Goal: Task Accomplishment & Management: Complete application form

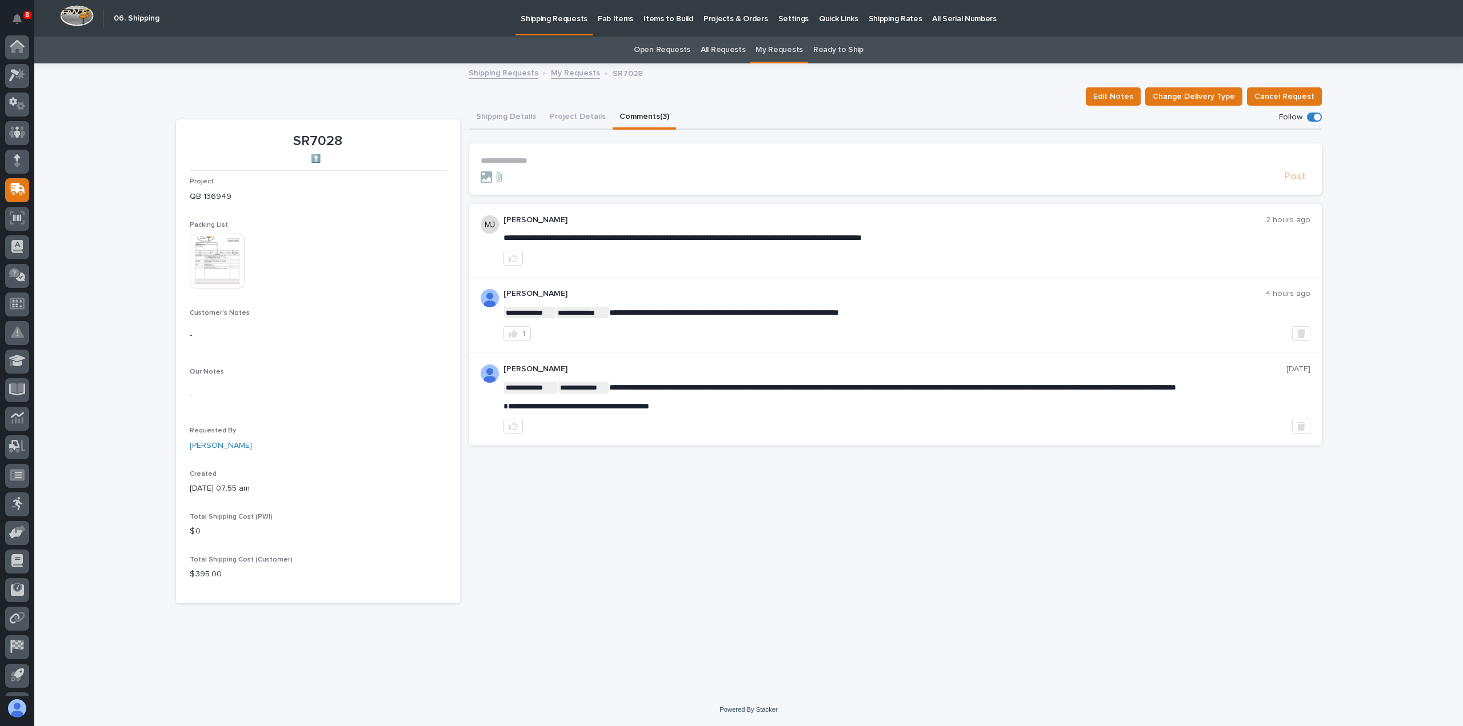
scroll to position [53, 0]
click at [18, 135] on icon at bounding box center [18, 135] width 15 height 11
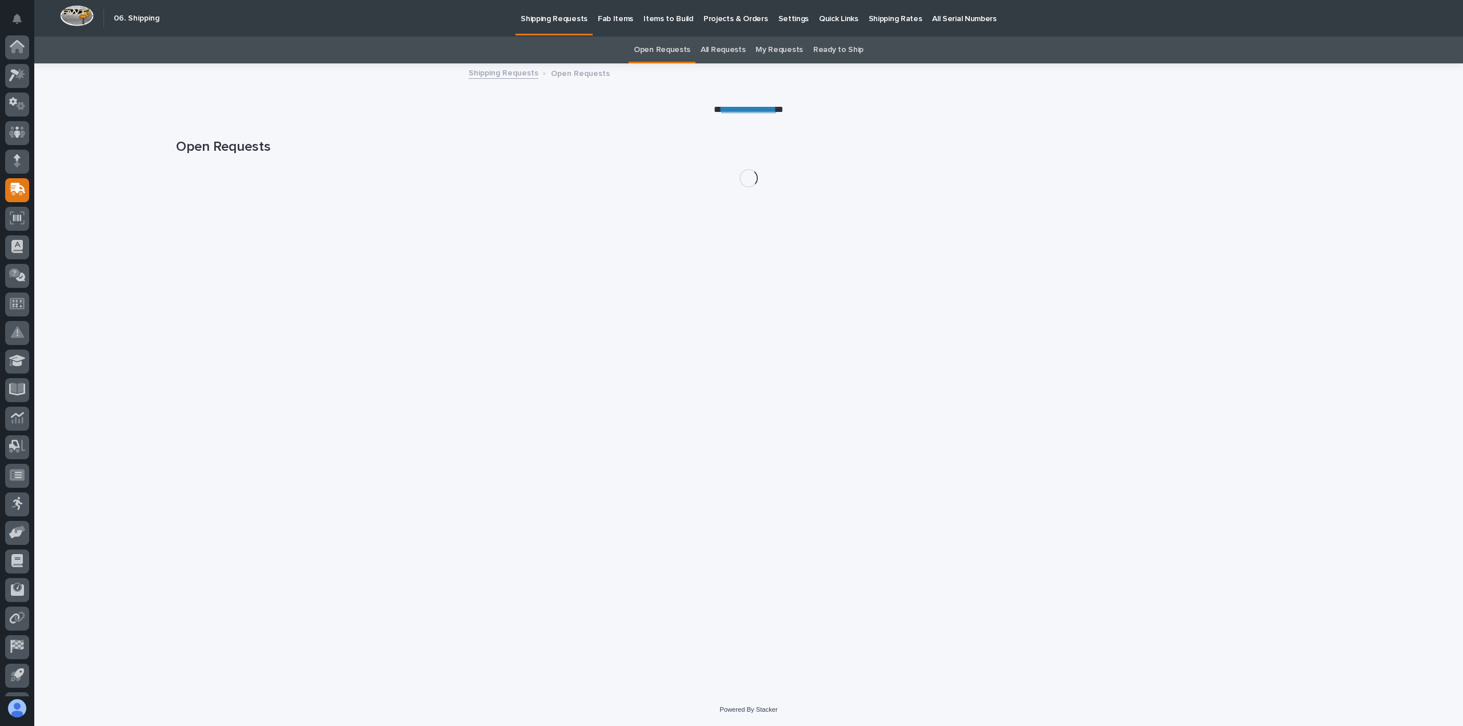
scroll to position [53, 0]
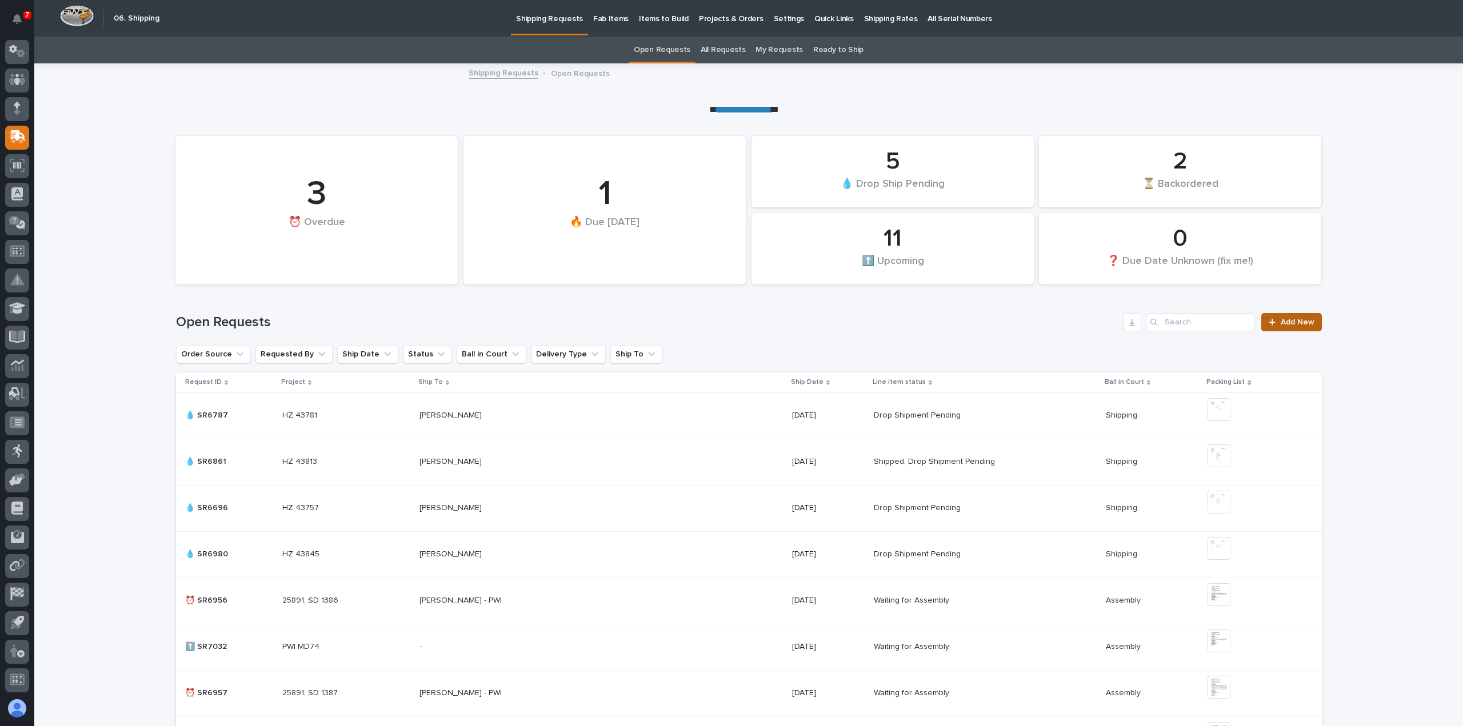
click at [1289, 321] on span "Add New" at bounding box center [1298, 322] width 34 height 8
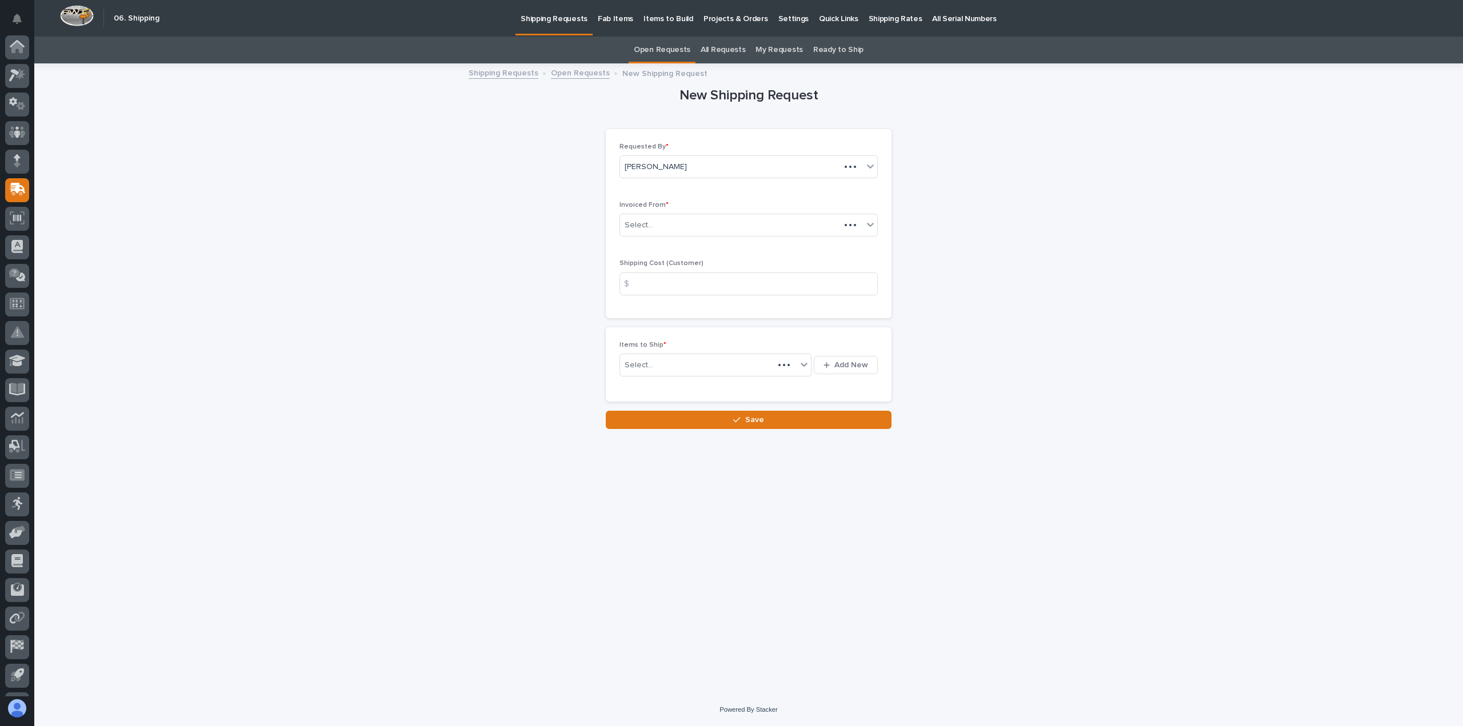
scroll to position [53, 0]
click at [654, 221] on div "Select..." at bounding box center [741, 225] width 243 height 19
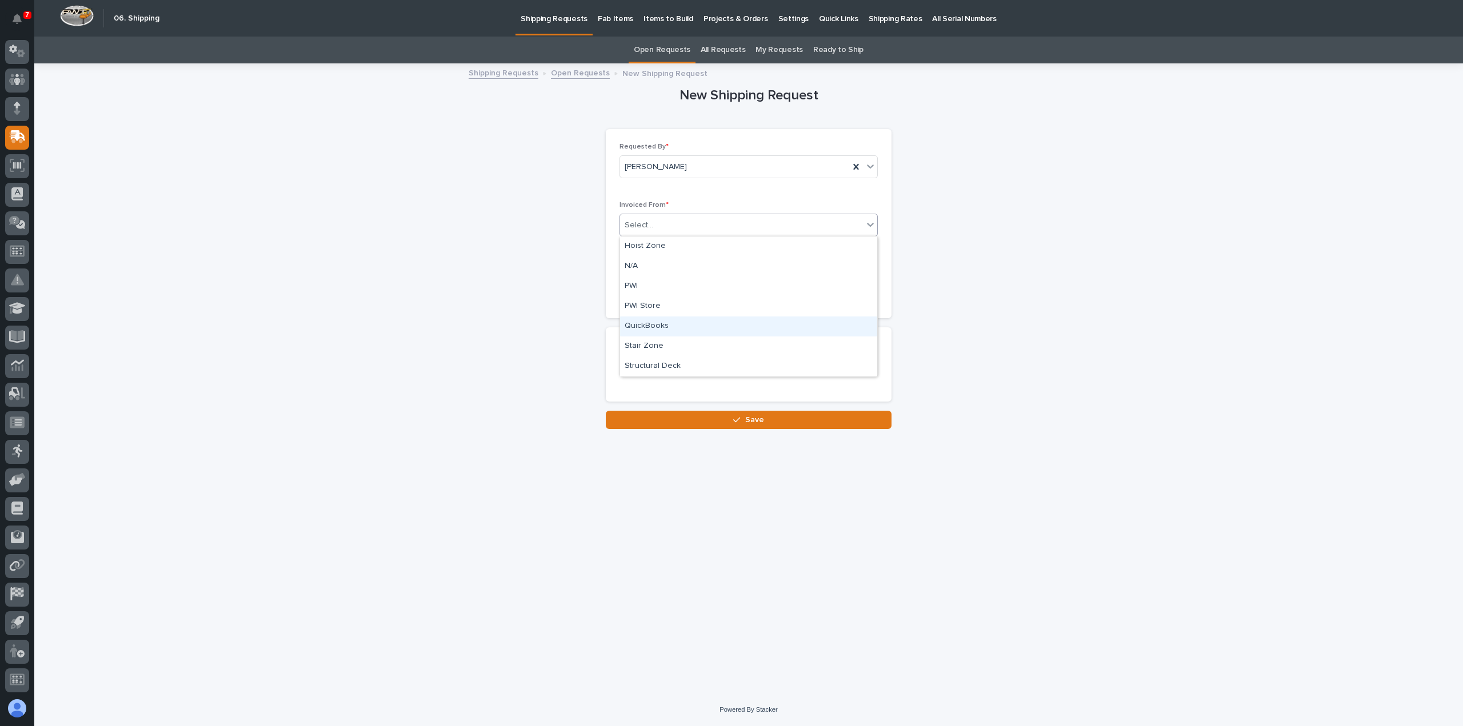
click at [636, 325] on div "QuickBooks" at bounding box center [748, 327] width 257 height 20
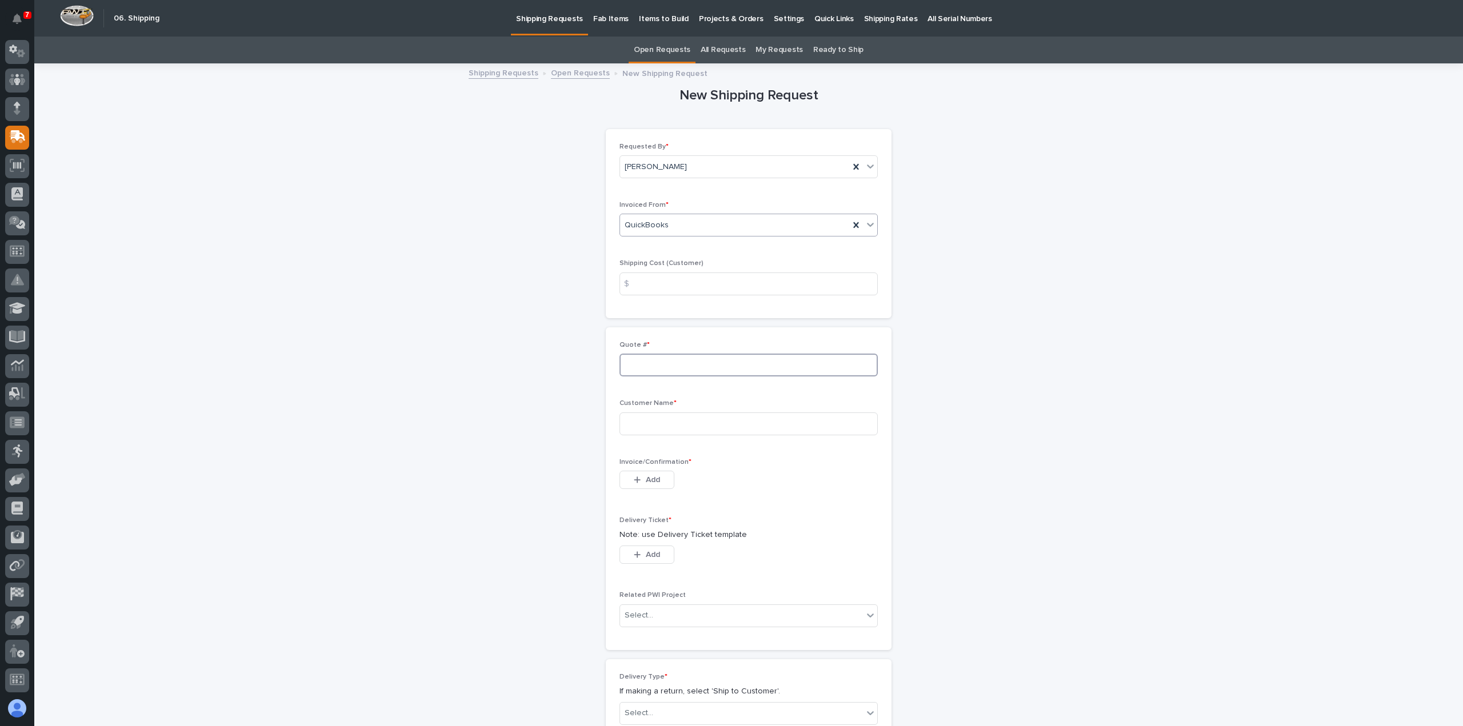
click at [637, 367] on input at bounding box center [748, 365] width 258 height 23
type input "136997"
click at [635, 422] on input at bounding box center [748, 424] width 258 height 23
type input "CTS Canadian Technical Solutions"
click at [646, 476] on span "Add" at bounding box center [653, 480] width 14 height 10
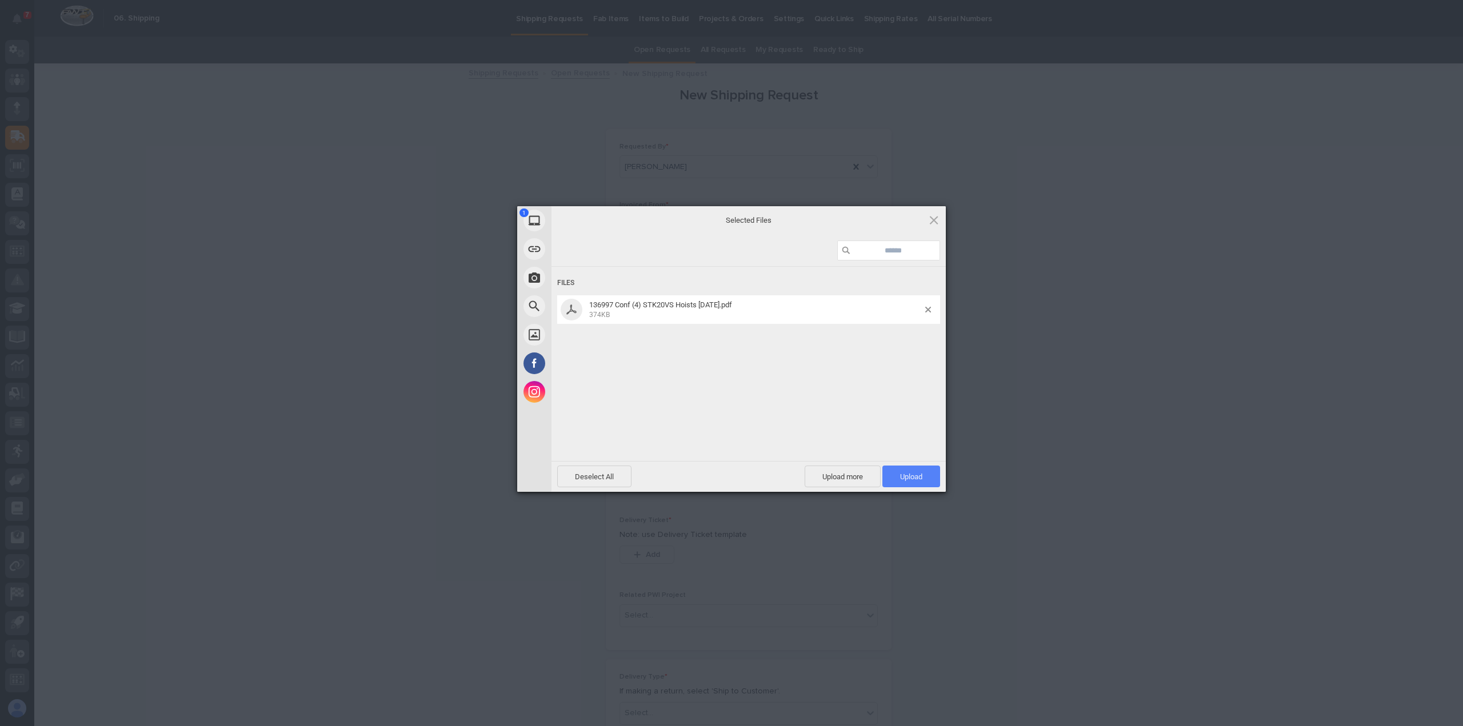
click at [913, 475] on span "Upload 1" at bounding box center [911, 477] width 22 height 9
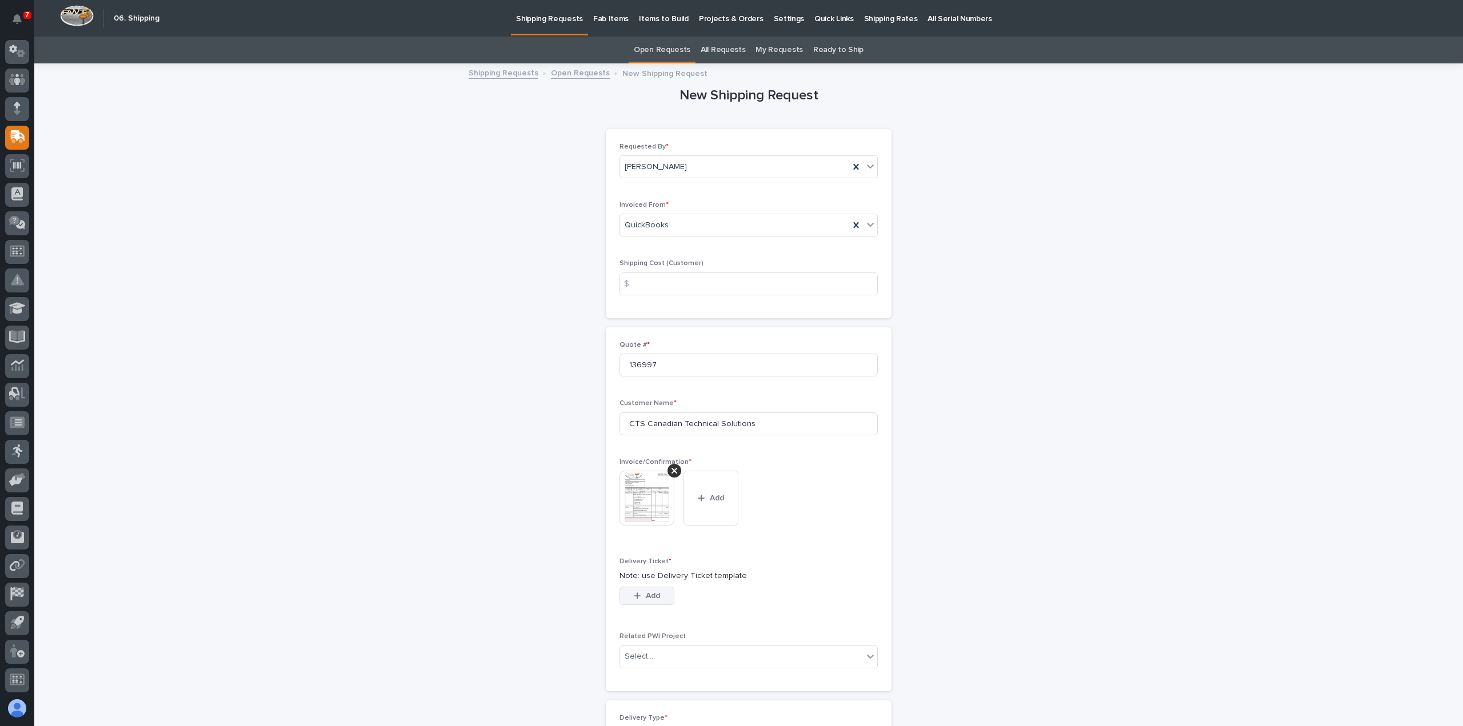
click at [646, 595] on span "Add" at bounding box center [653, 596] width 14 height 10
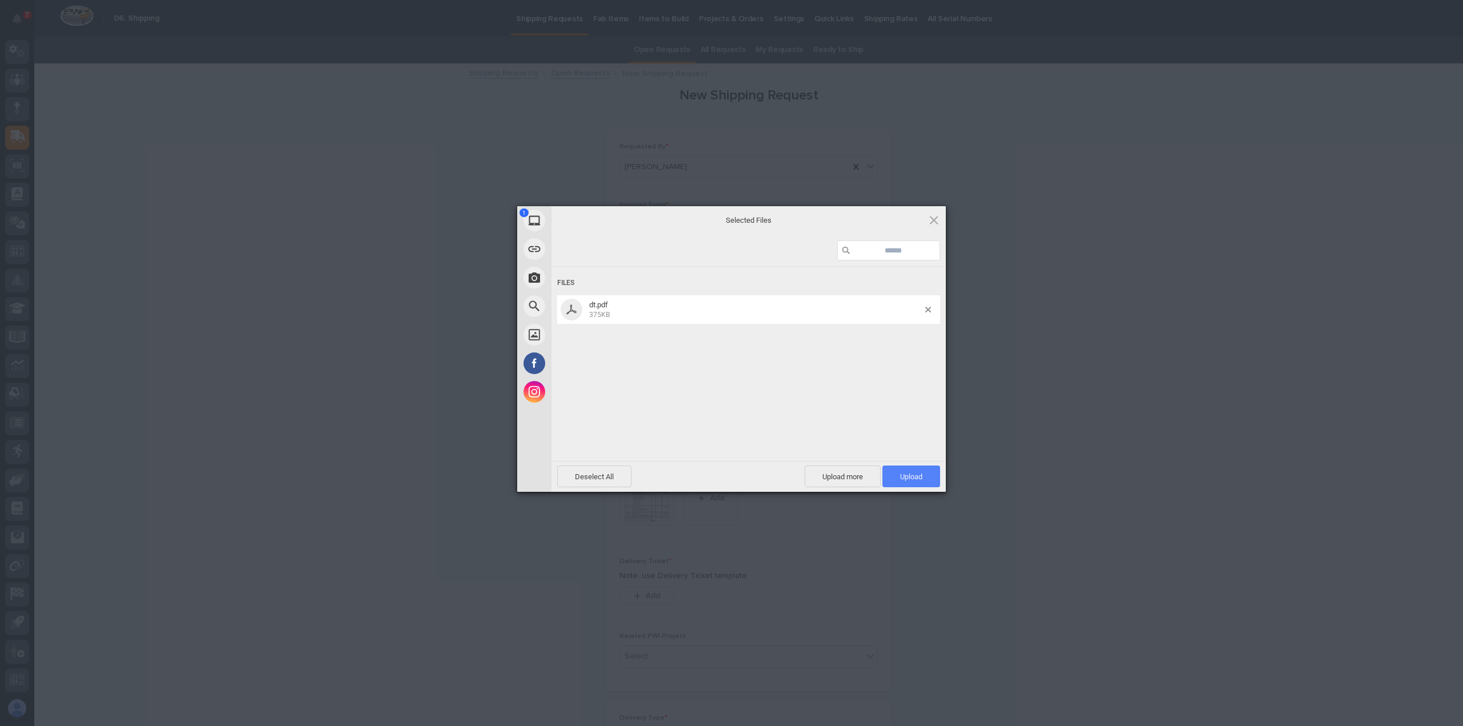
click at [907, 473] on span "Upload 1" at bounding box center [911, 477] width 22 height 9
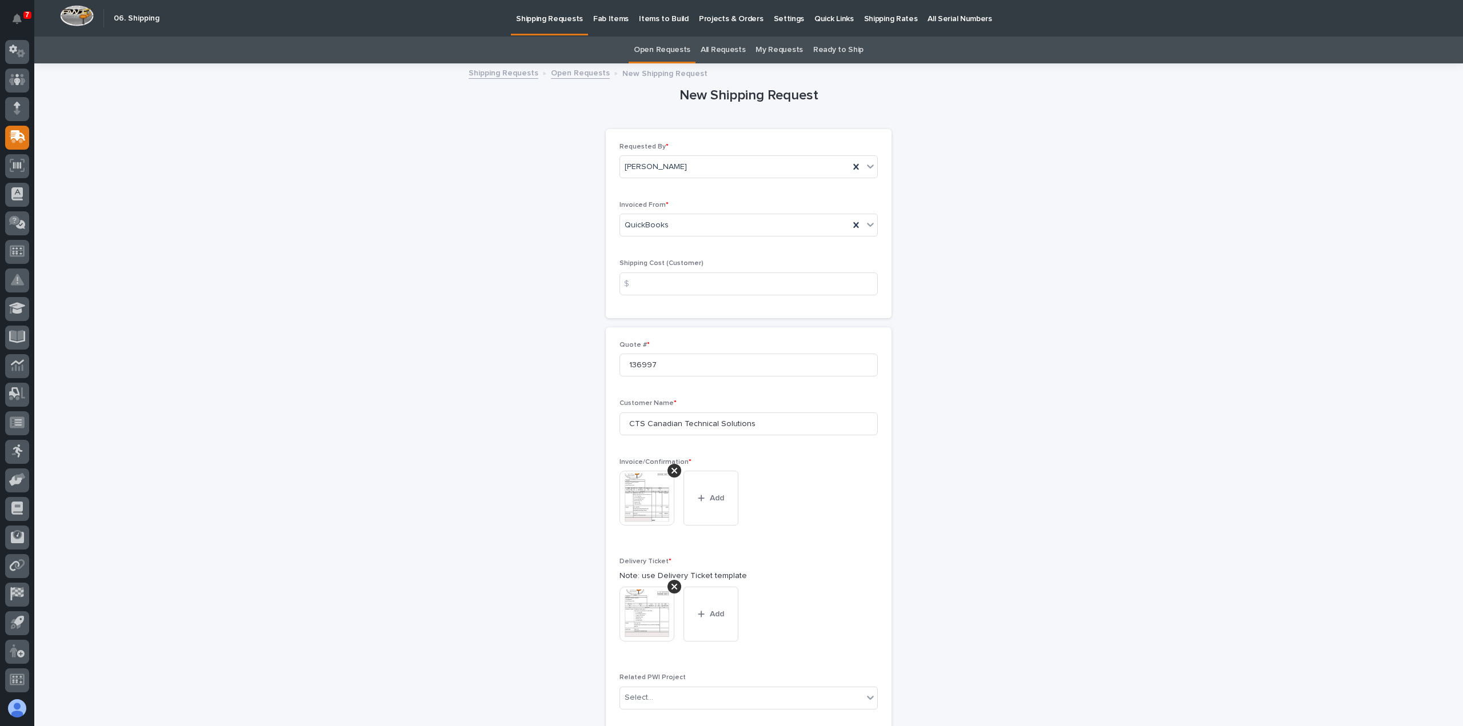
scroll to position [302, 0]
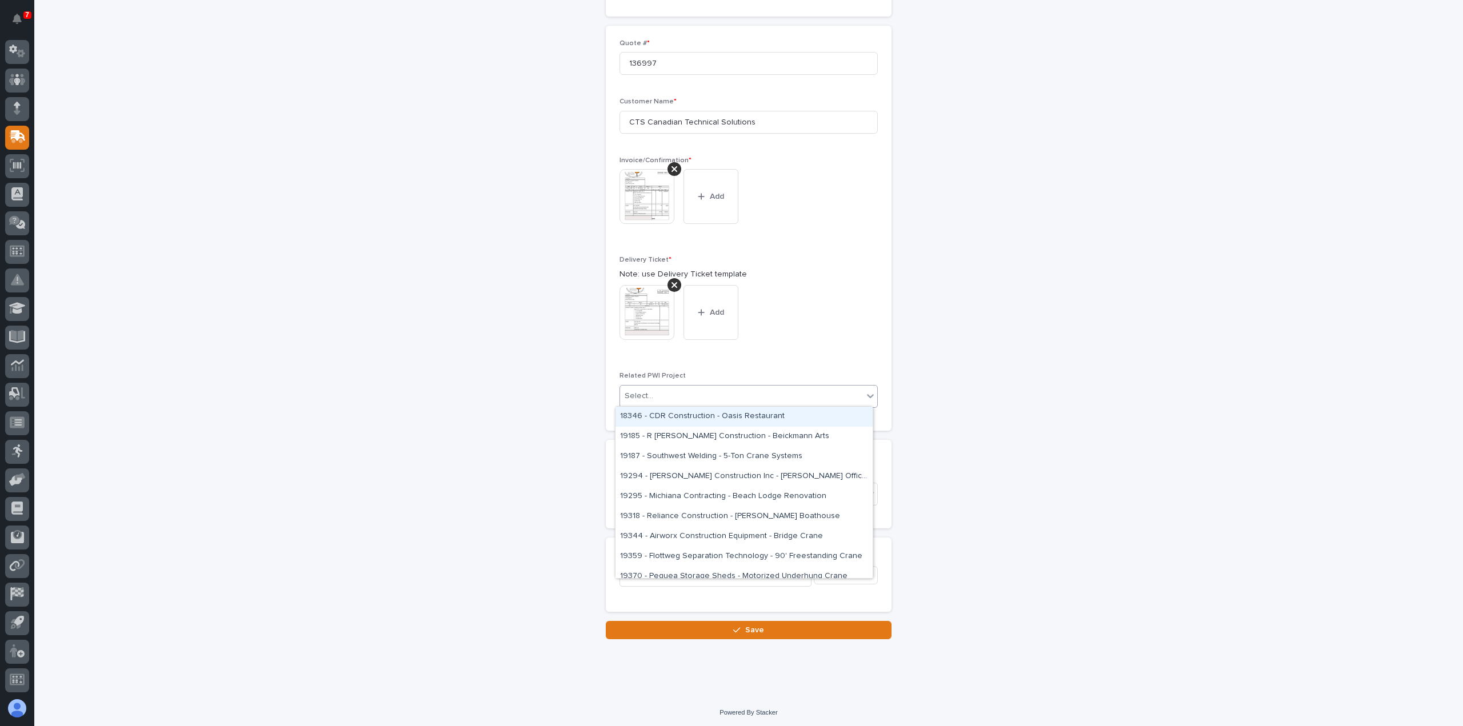
click at [637, 395] on div "Select..." at bounding box center [639, 396] width 29 height 12
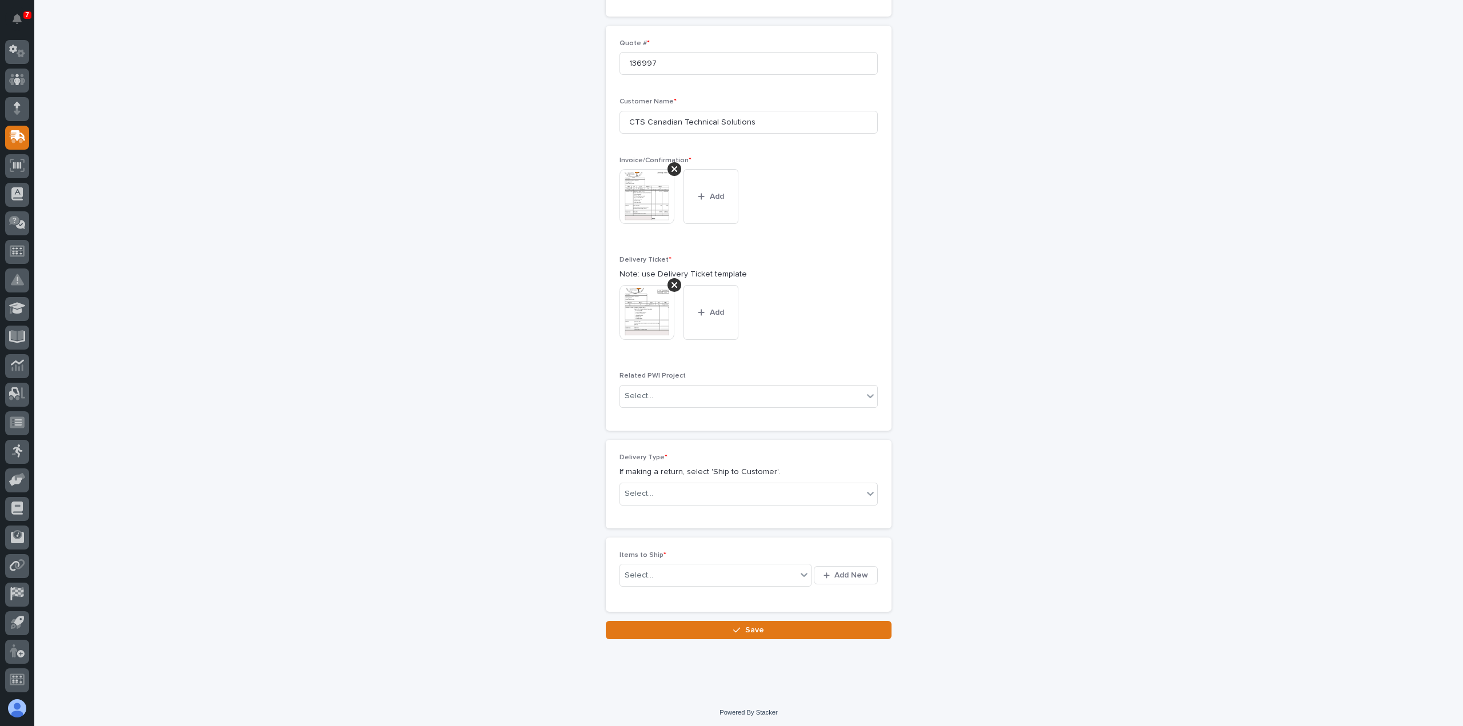
click at [1114, 369] on div "New Shipping Request Loading... Saving… Loading... Saving… Loading... Saving… R…" at bounding box center [749, 201] width 1146 height 877
click at [669, 489] on div "Select..." at bounding box center [741, 494] width 243 height 19
click at [637, 534] on div "Customer Pick Up" at bounding box center [743, 534] width 257 height 20
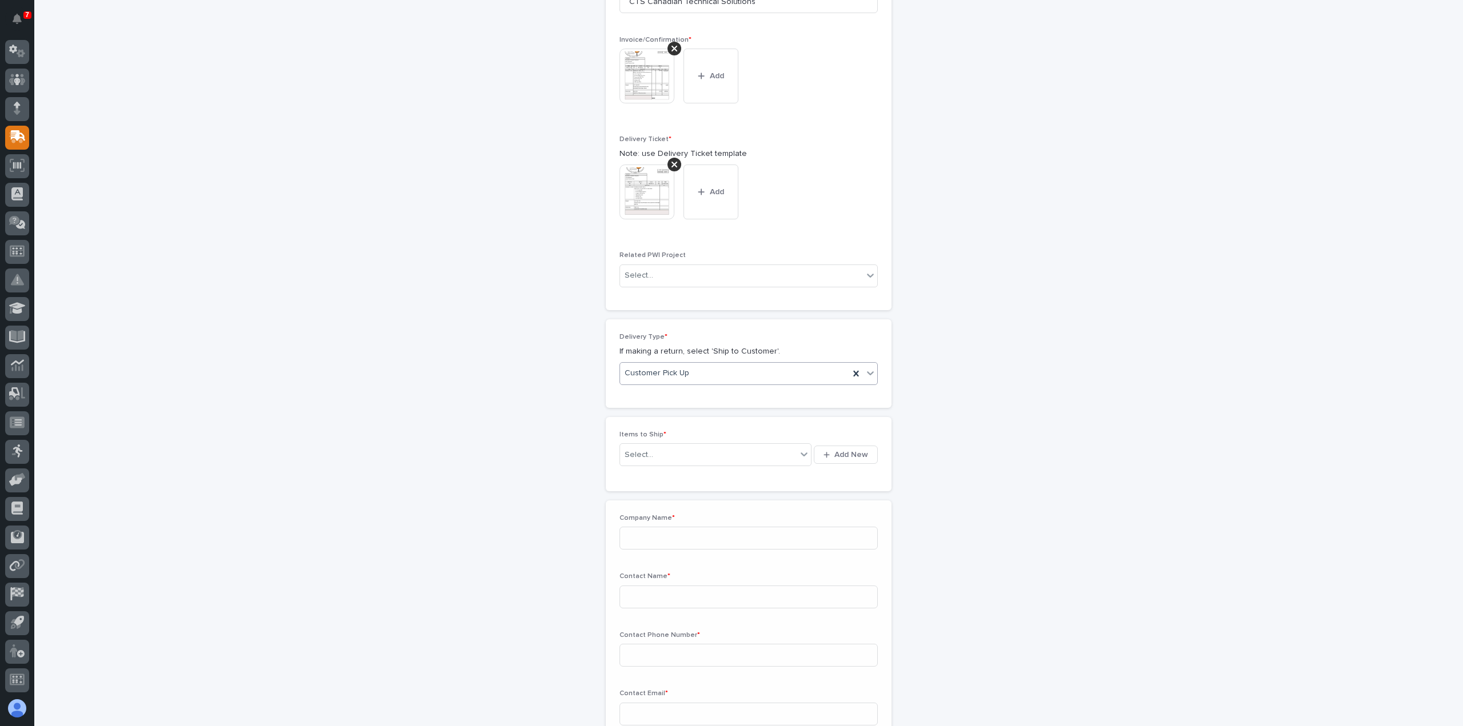
scroll to position [431, 0]
click at [654, 442] on div "Select..." at bounding box center [708, 446] width 177 height 14
click at [846, 444] on span "Add New" at bounding box center [851, 446] width 34 height 10
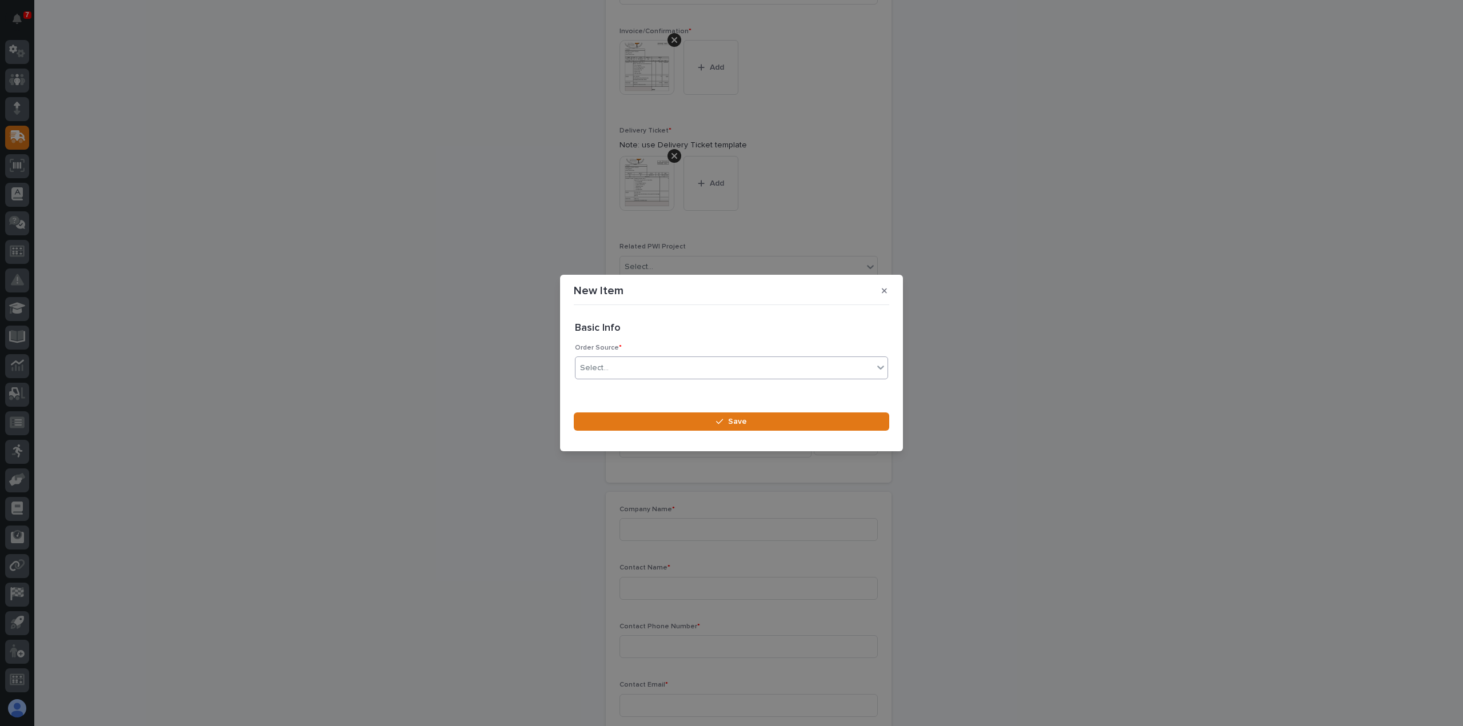
click at [593, 365] on div "Select..." at bounding box center [594, 368] width 29 height 12
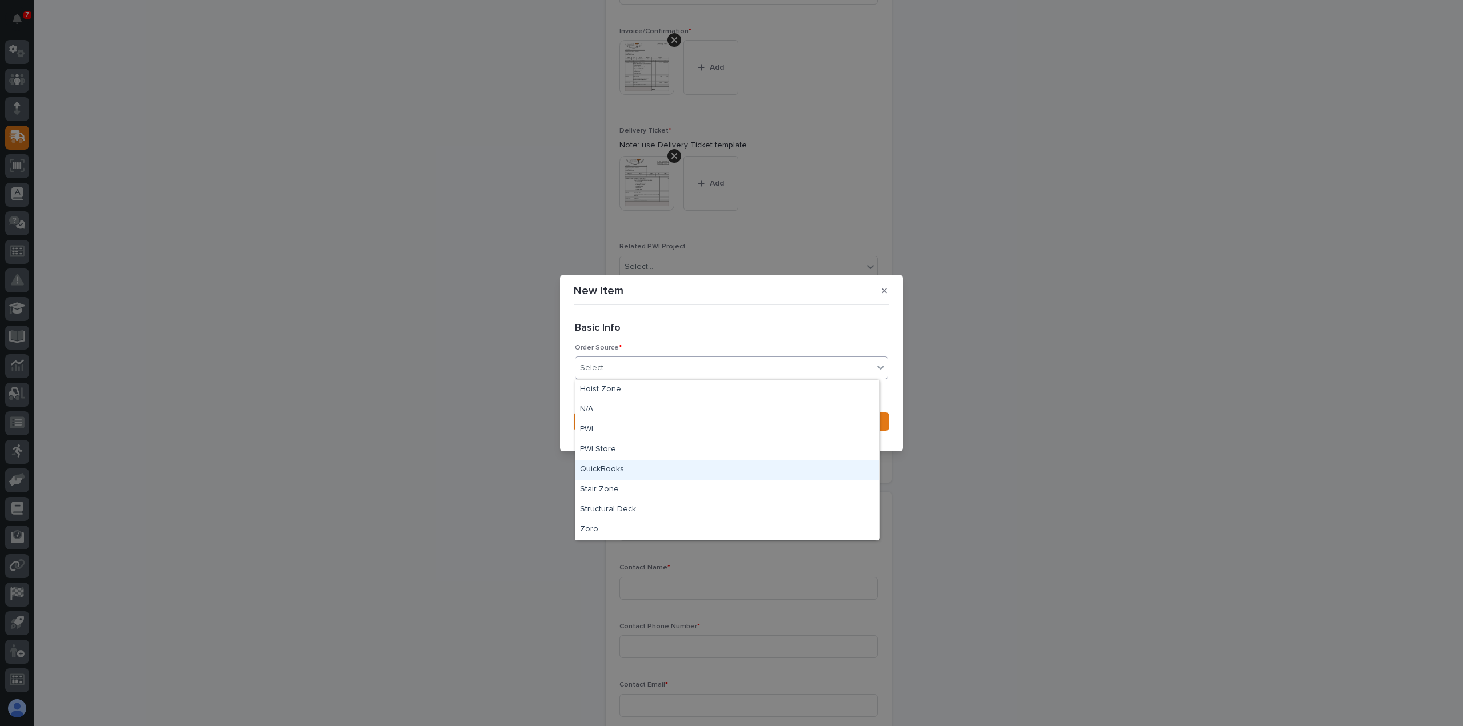
click at [597, 469] on div "QuickBooks" at bounding box center [726, 470] width 303 height 20
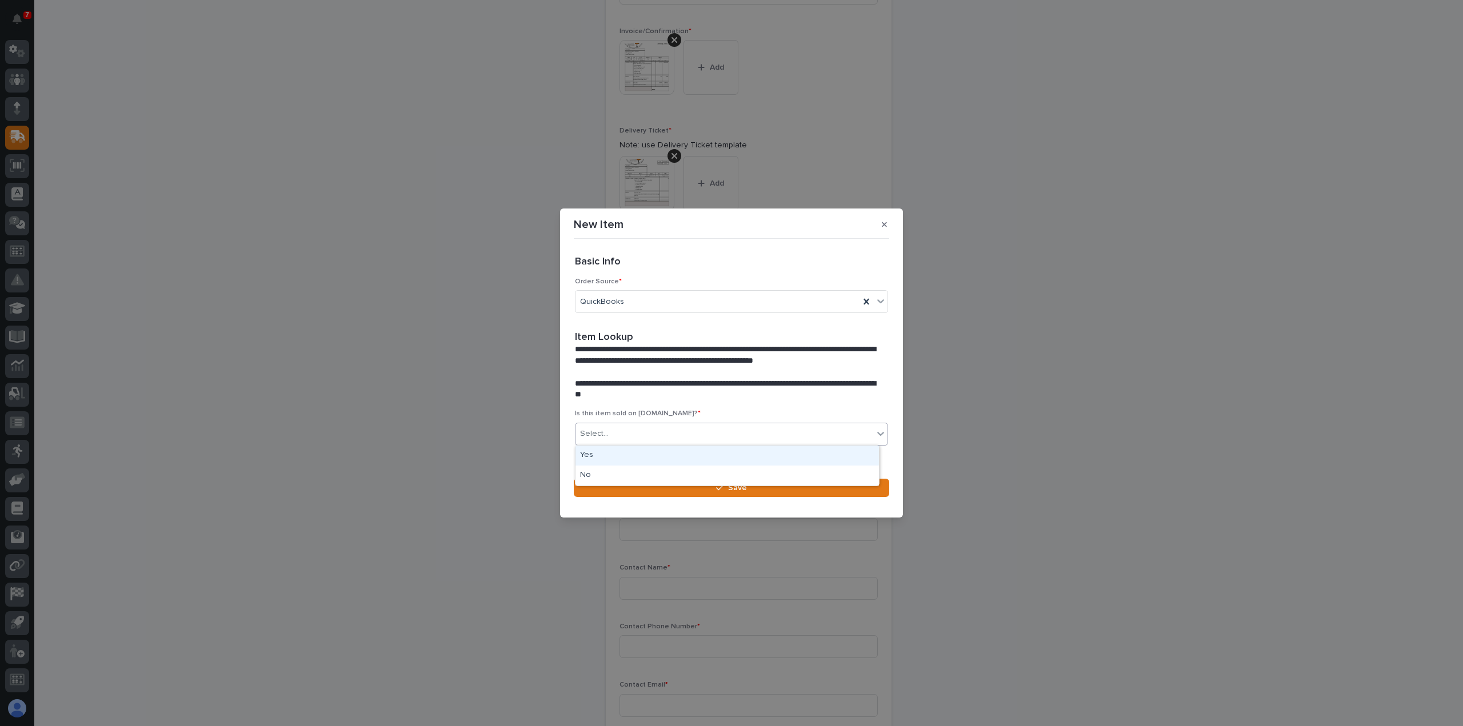
click at [610, 431] on input "text" at bounding box center [610, 434] width 1 height 10
click at [597, 454] on div "Yes" at bounding box center [726, 456] width 303 height 20
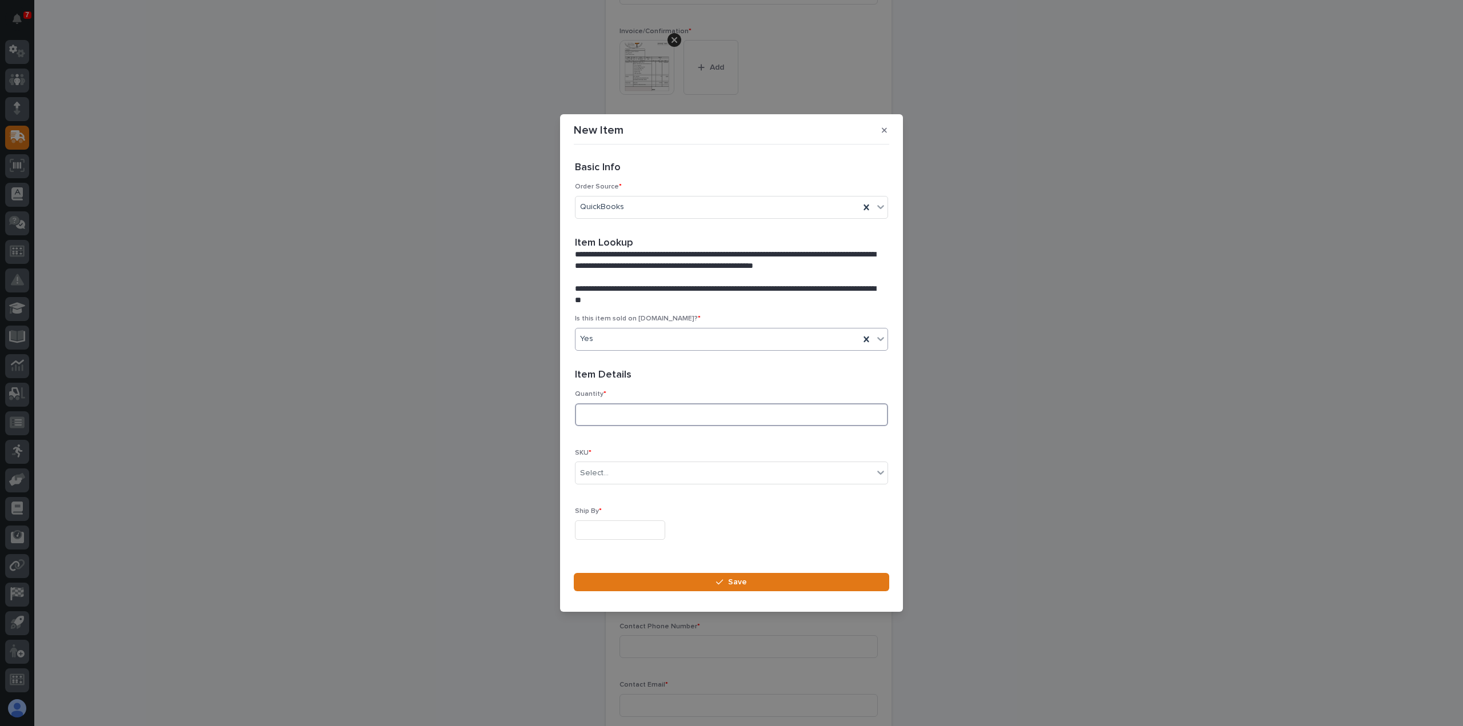
click at [599, 415] on input at bounding box center [731, 414] width 313 height 23
type input "4"
click at [597, 470] on div "Select..." at bounding box center [594, 473] width 29 height 12
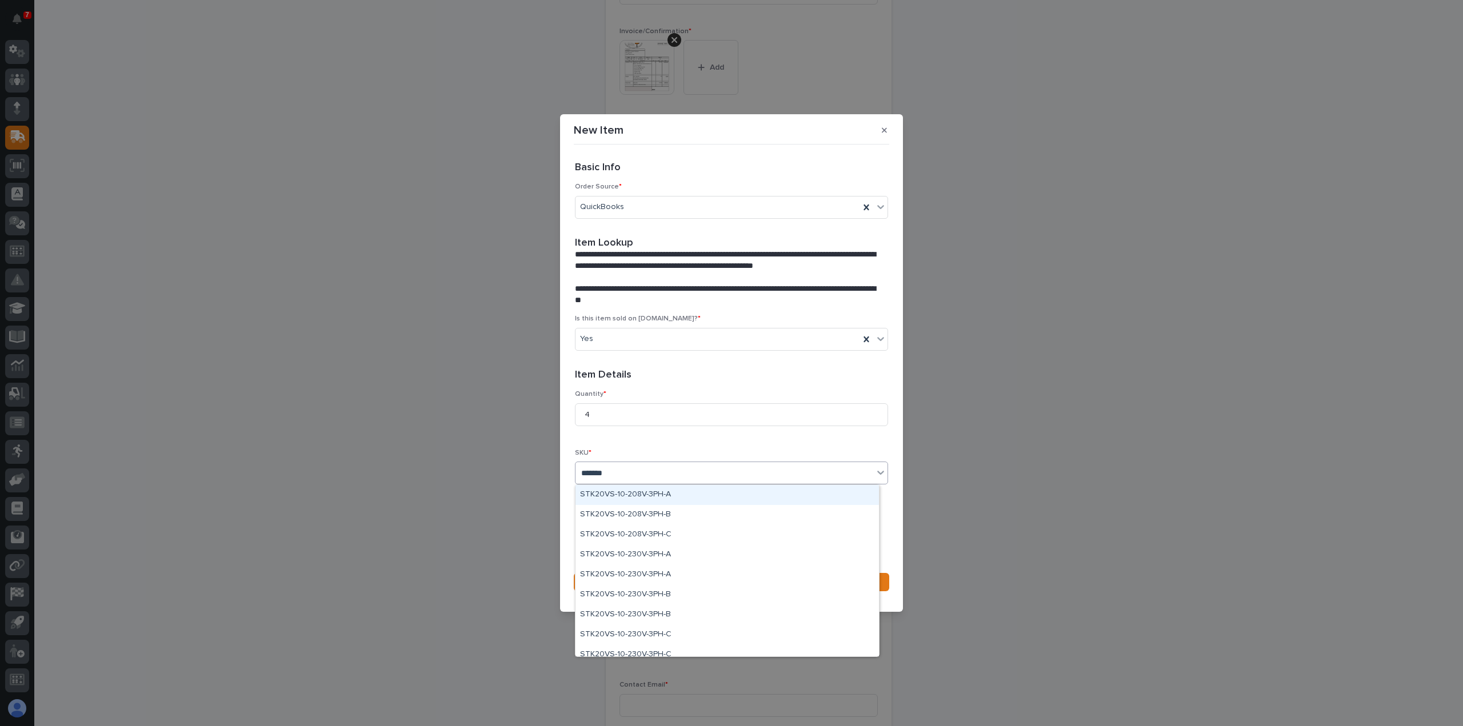
type input "*******"
click at [611, 473] on div "Select..." at bounding box center [724, 473] width 298 height 19
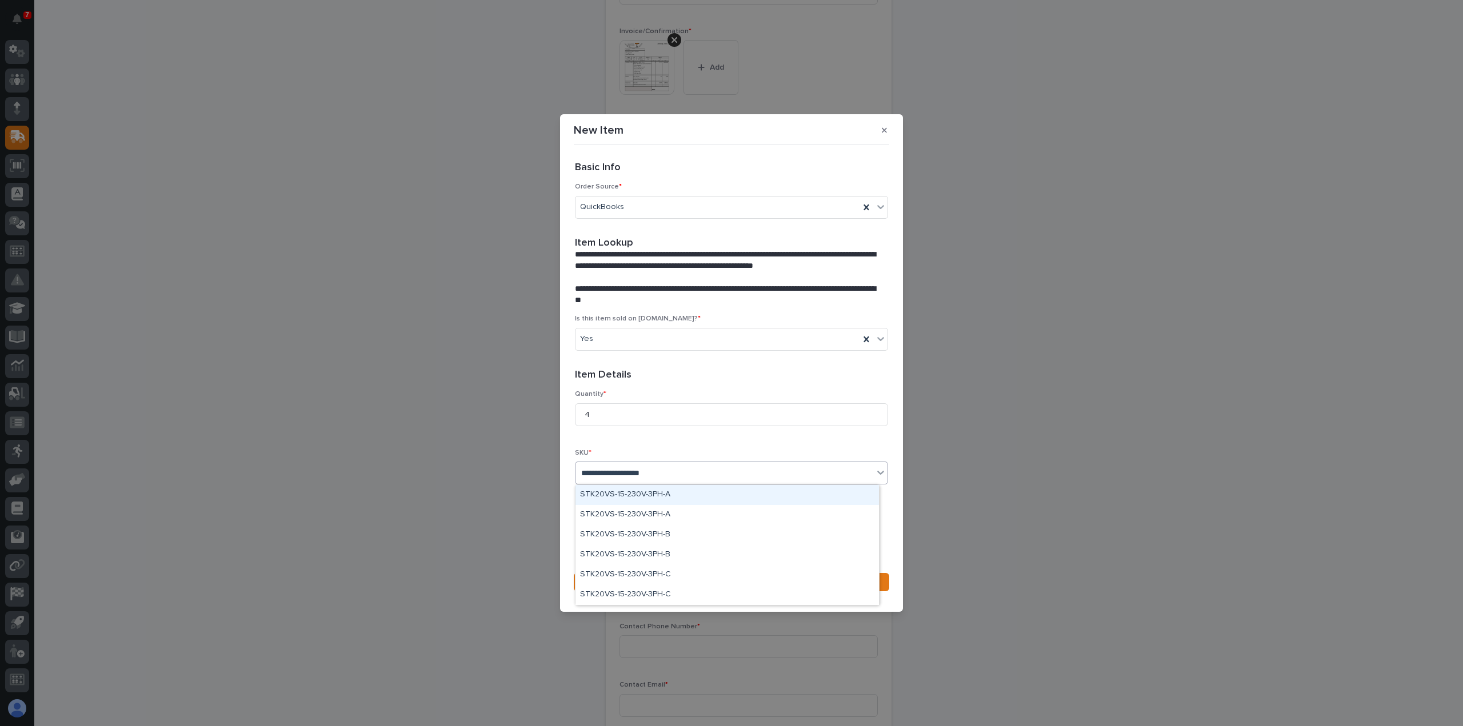
type input "**********"
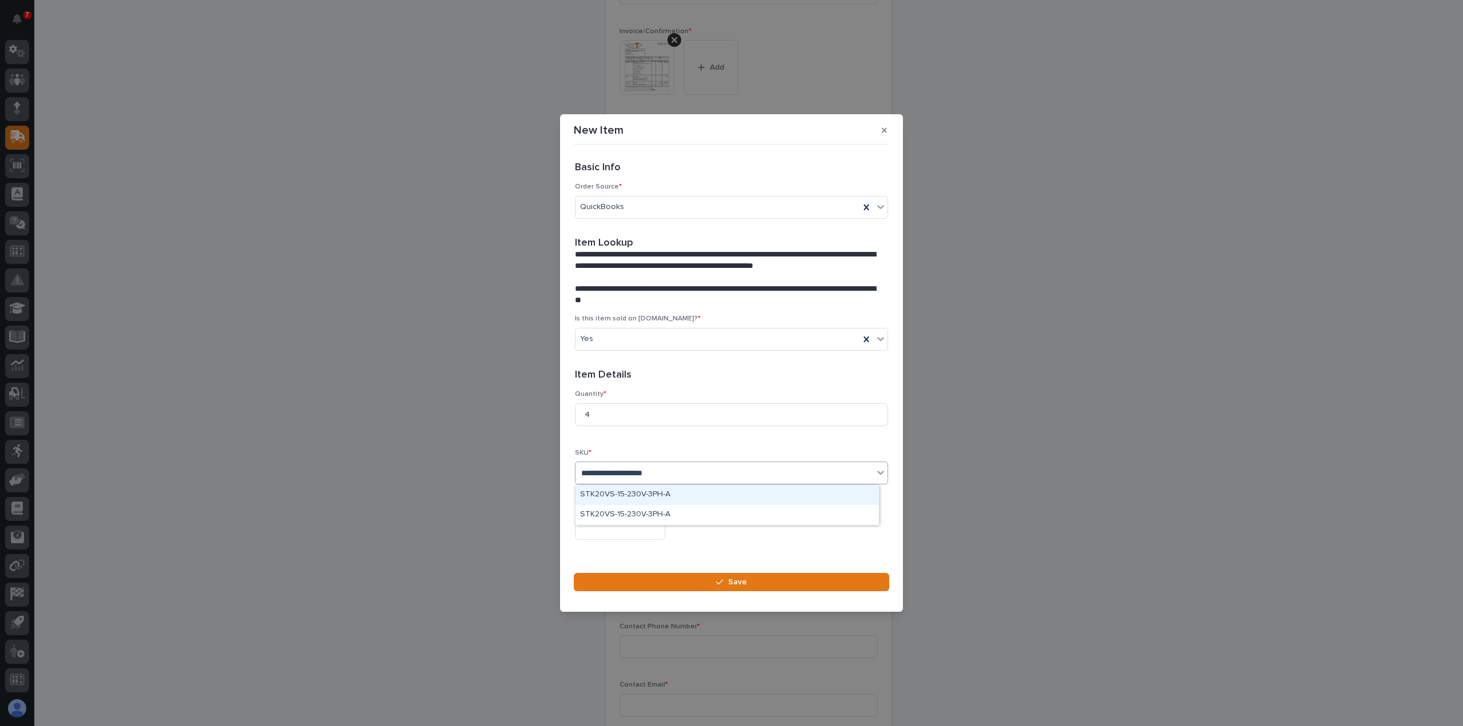
click at [615, 494] on div "STK20VS-15-230V-3PH-A" at bounding box center [726, 495] width 303 height 20
click at [602, 531] on input "text" at bounding box center [620, 531] width 90 height 20
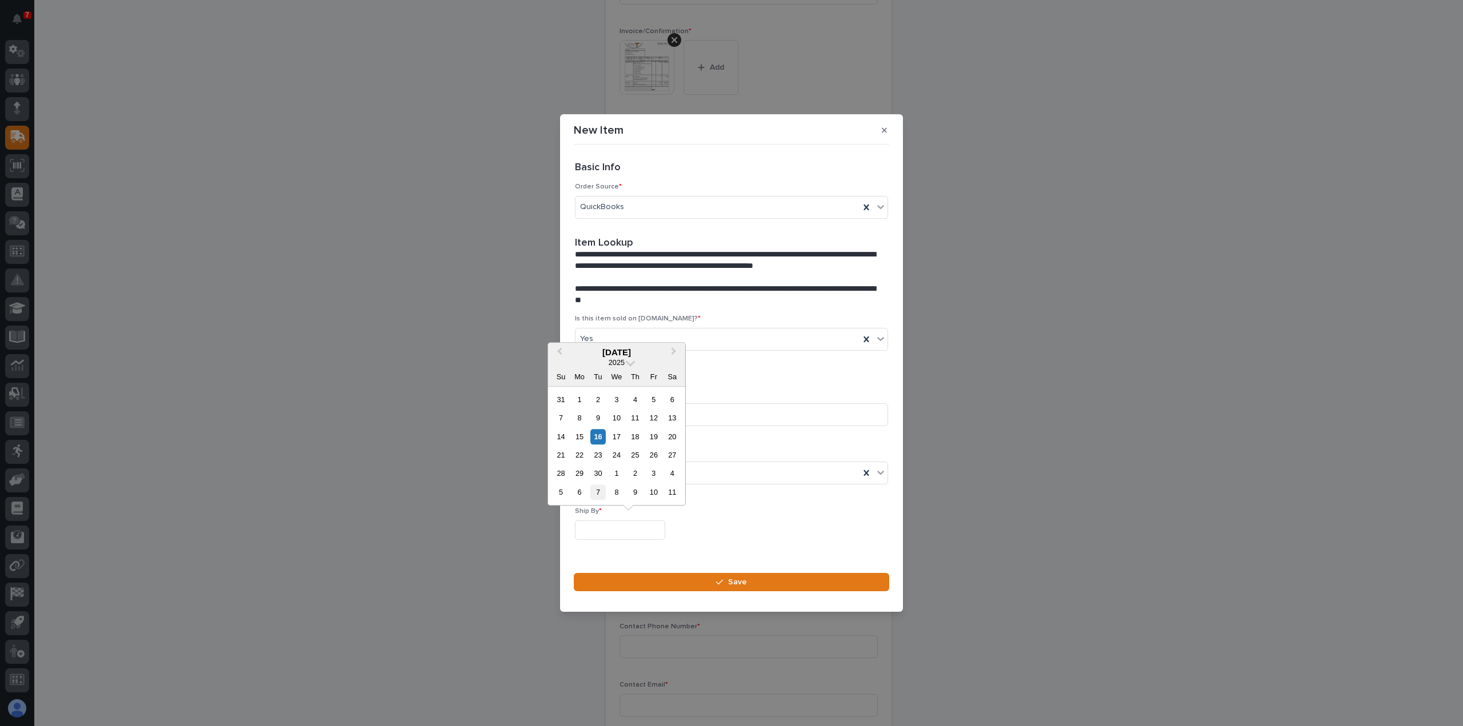
click at [597, 491] on div "7" at bounding box center [597, 492] width 15 height 15
type input "**********"
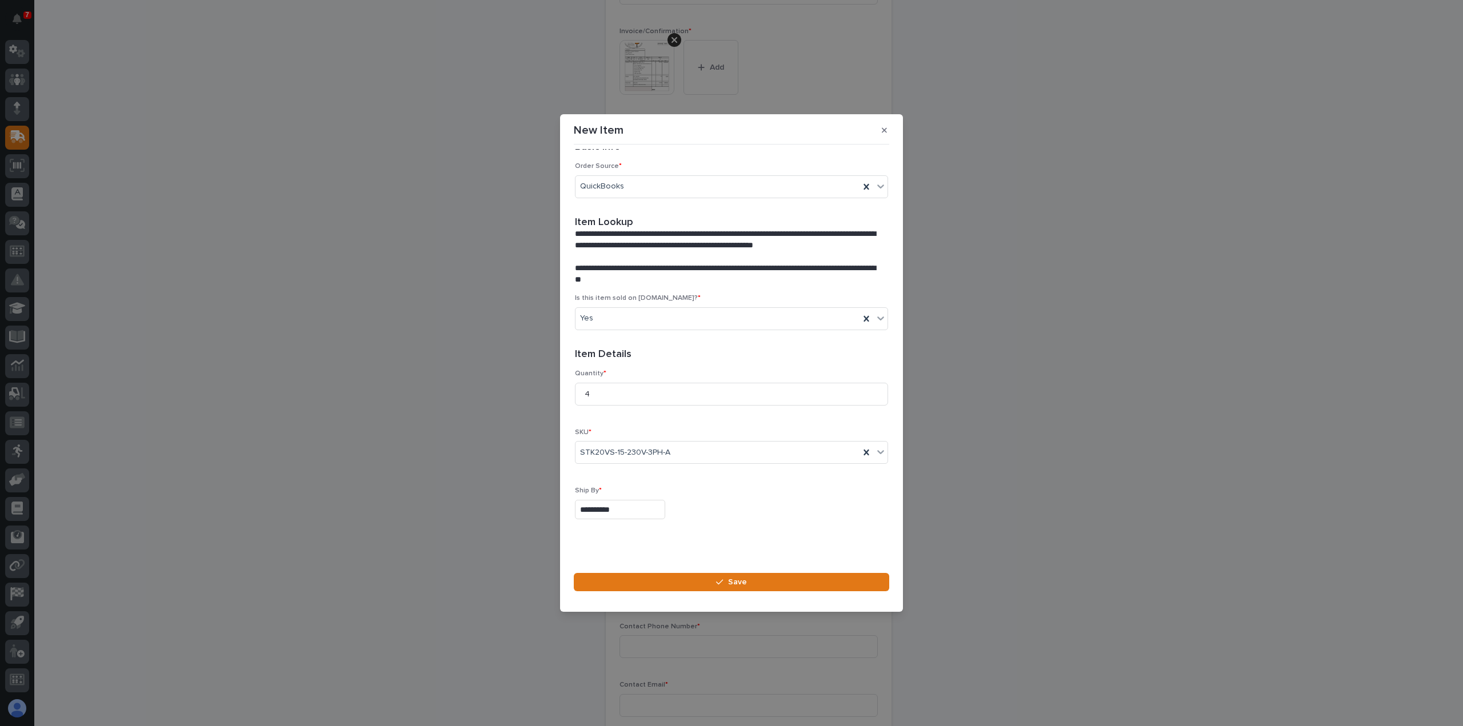
scroll to position [31, 0]
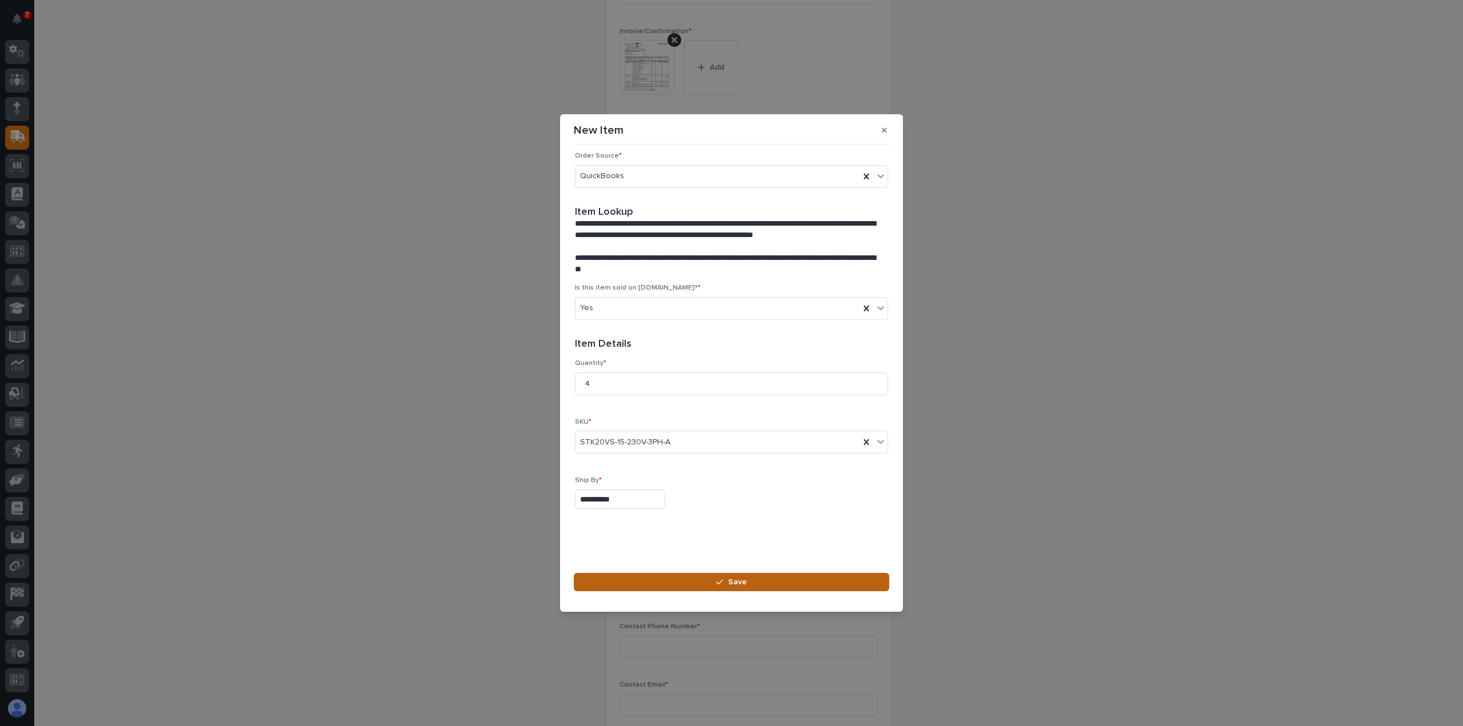
click at [730, 577] on span "Save" at bounding box center [737, 582] width 19 height 10
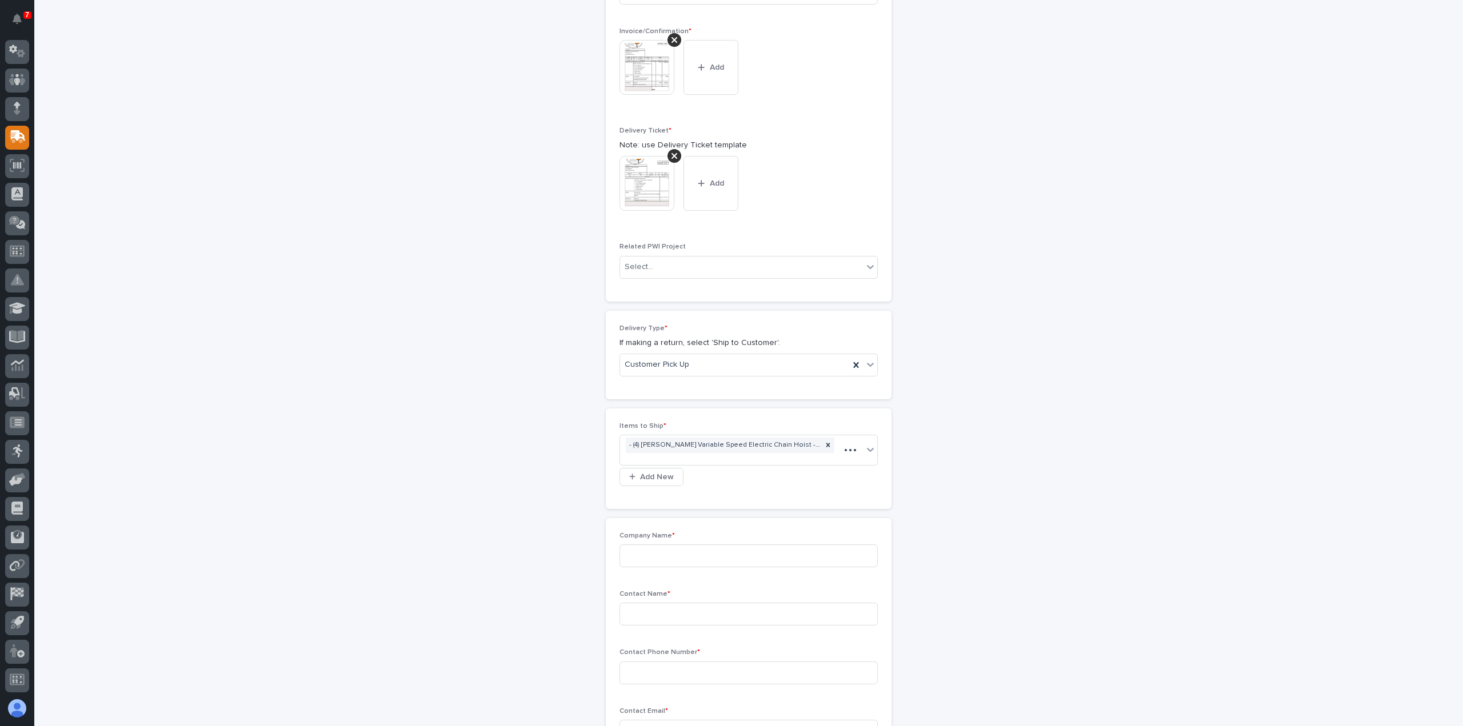
scroll to position [443, 0]
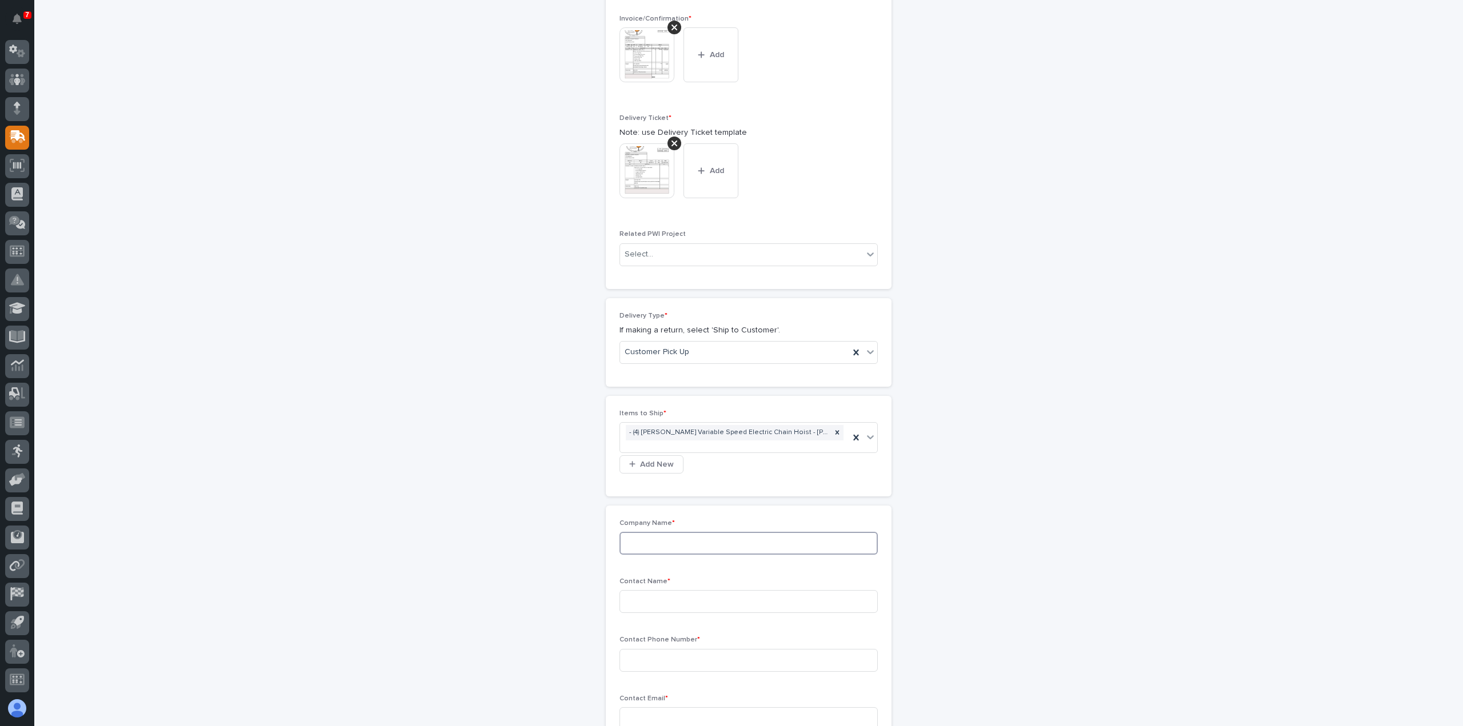
click at [639, 542] on input at bounding box center [748, 543] width 258 height 23
type input "CTS"
click at [645, 602] on input at bounding box center [748, 601] width 258 height 23
type input "[PERSON_NAME]"
click at [637, 657] on input at bounding box center [748, 660] width 258 height 23
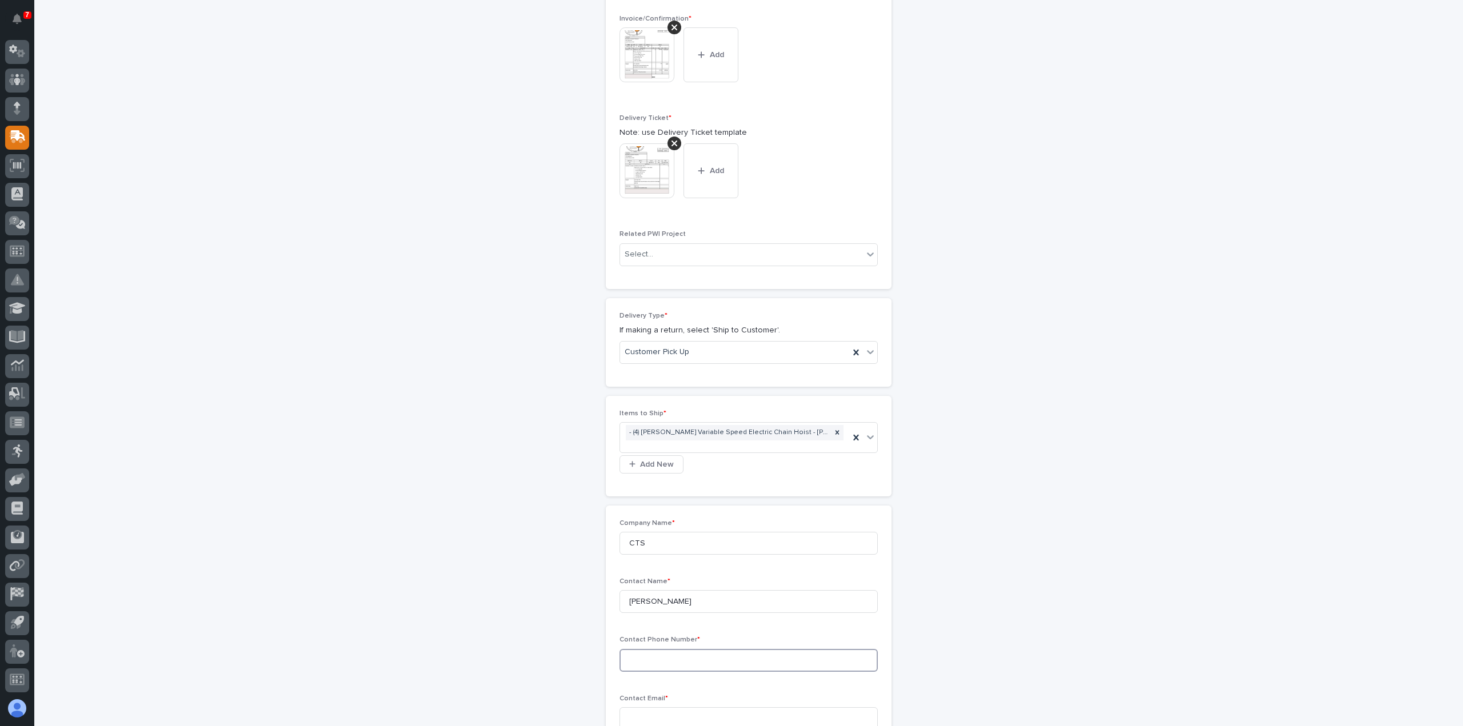
paste input "[PHONE_NUMBER]"
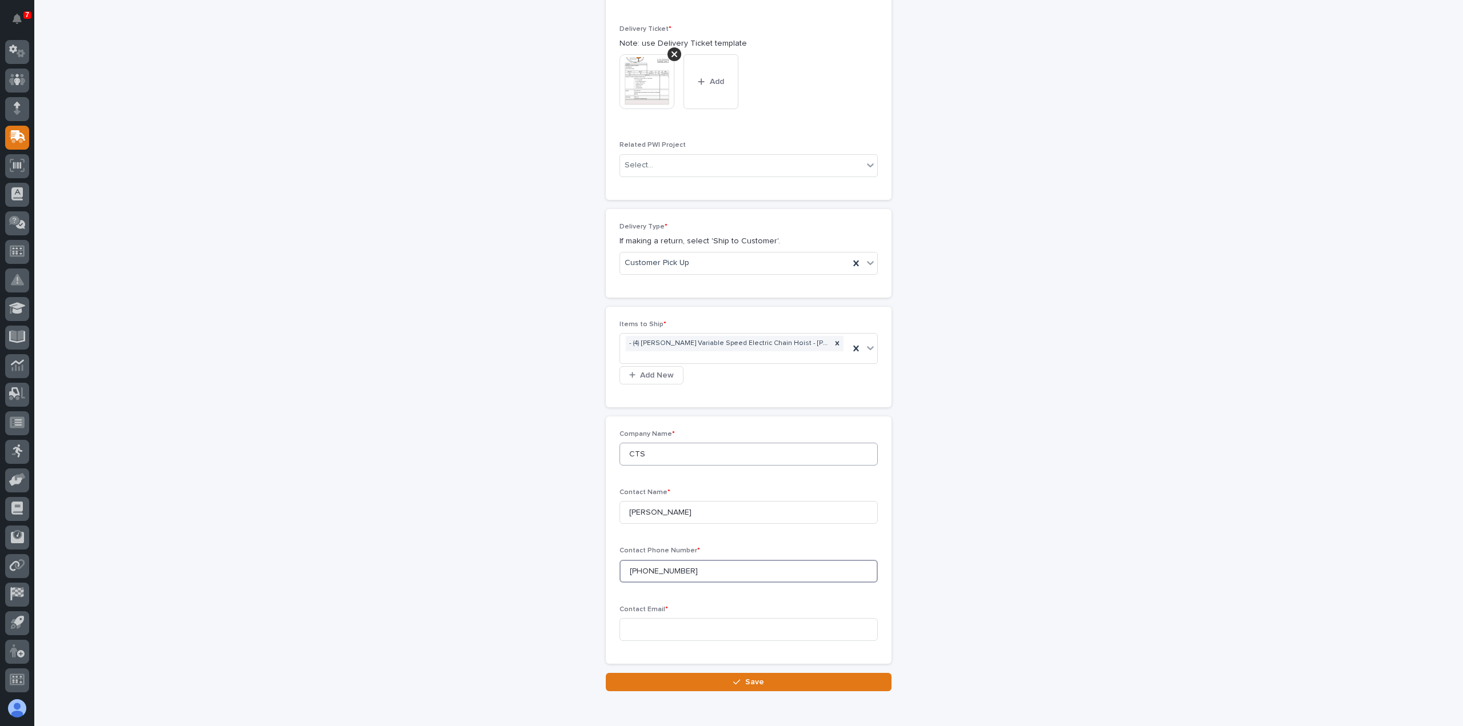
scroll to position [585, 0]
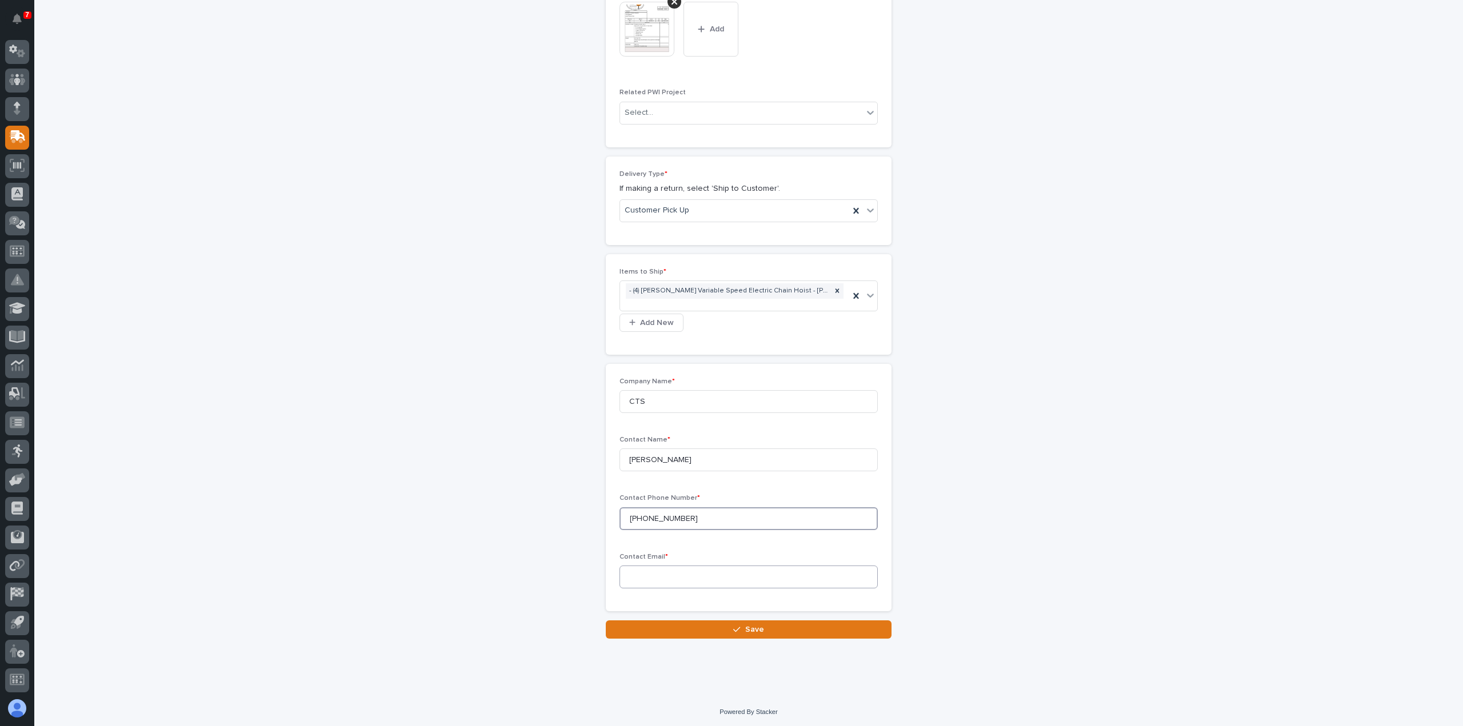
type input "[PHONE_NUMBER]"
click at [640, 575] on input at bounding box center [748, 577] width 258 height 23
paste input "[EMAIL_ADDRESS][DOMAIN_NAME]"
type input "[EMAIL_ADDRESS][DOMAIN_NAME]"
click at [745, 629] on span "Save" at bounding box center [754, 630] width 19 height 10
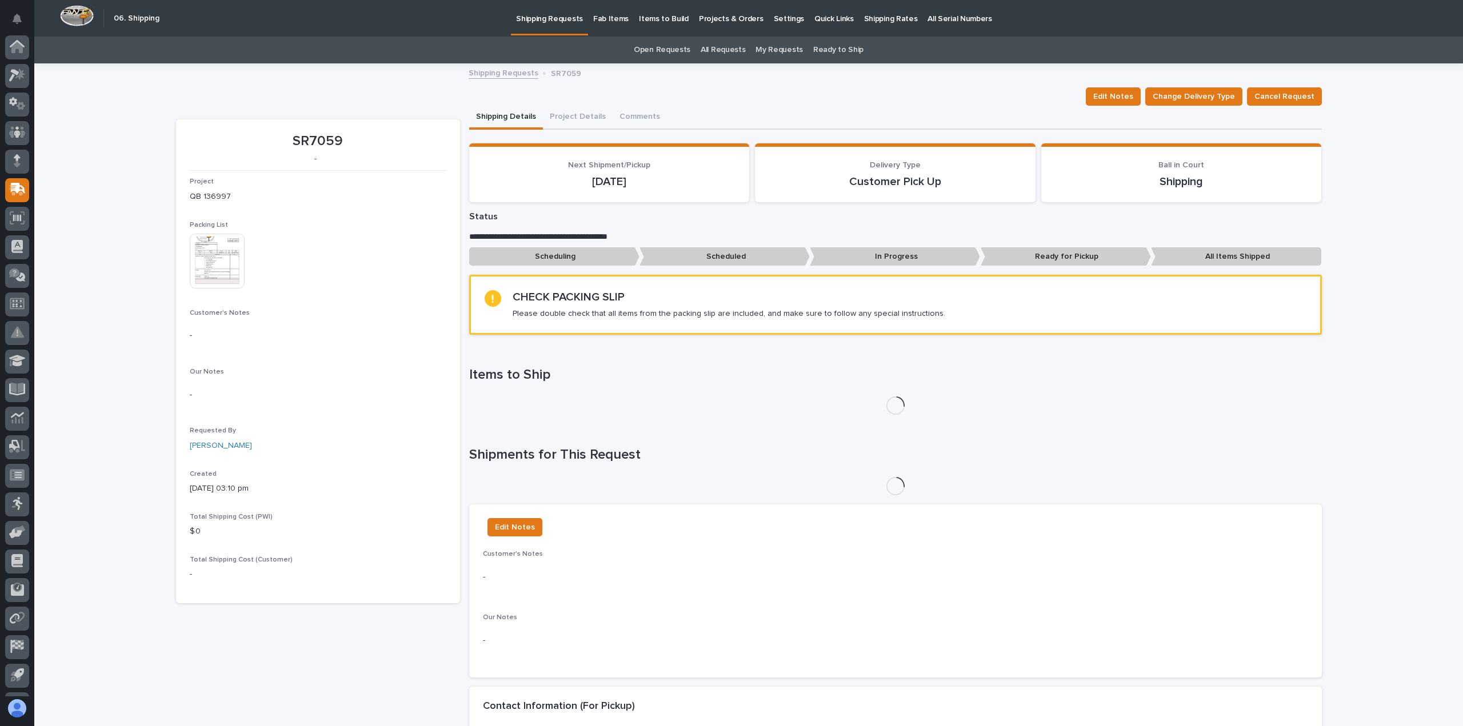
scroll to position [53, 0]
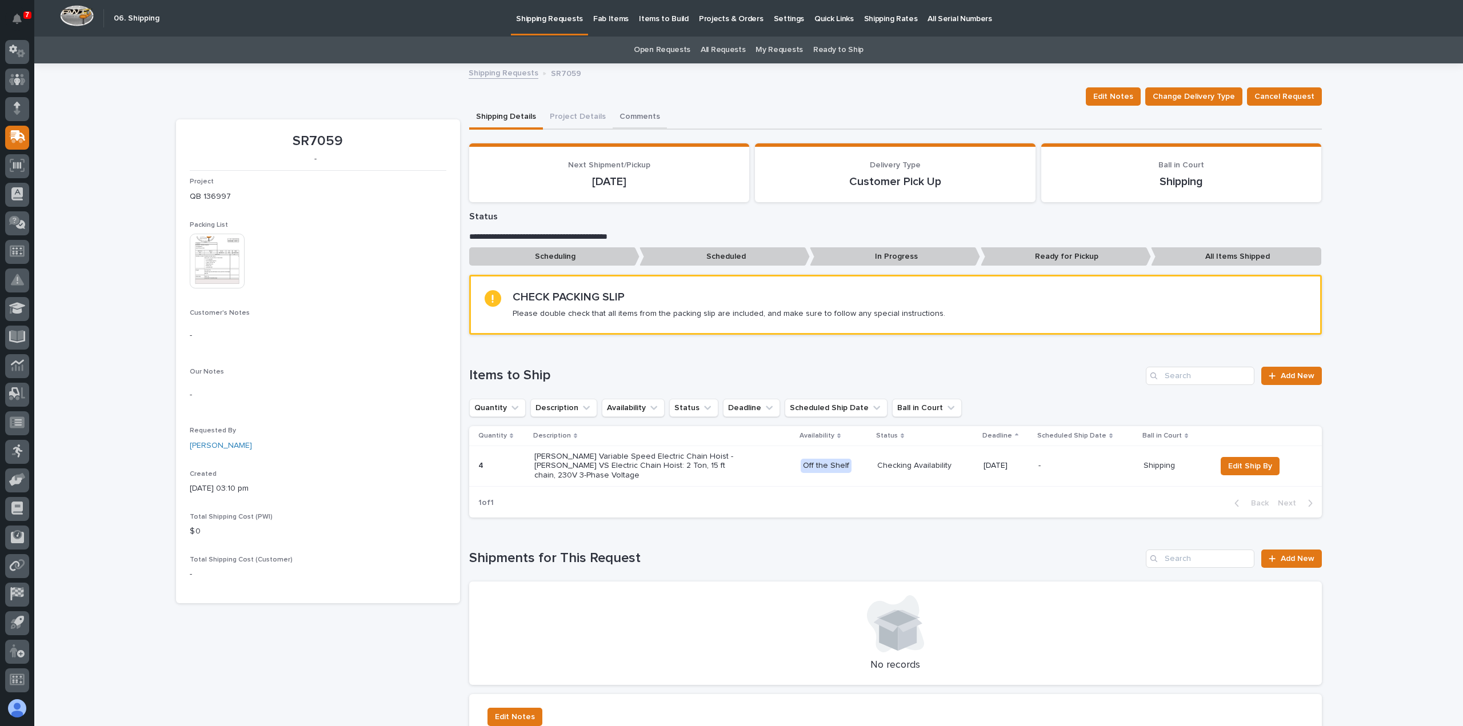
click at [633, 113] on button "Comments" at bounding box center [640, 118] width 54 height 24
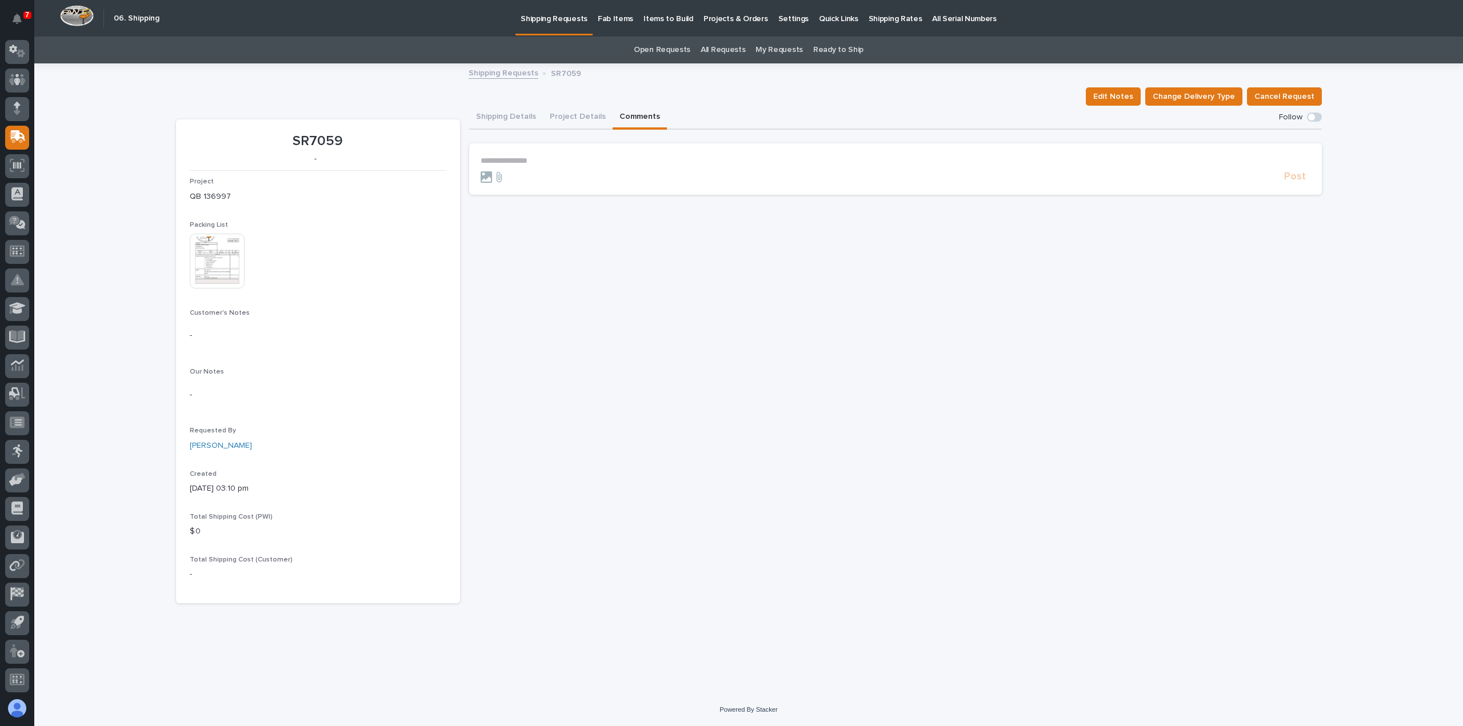
click at [513, 159] on p "**********" at bounding box center [896, 161] width 830 height 10
click at [534, 158] on span "**********" at bounding box center [524, 161] width 87 height 8
click at [508, 175] on span "[PERSON_NAME]" at bounding box center [516, 178] width 64 height 8
click at [619, 163] on p "**********" at bounding box center [896, 161] width 830 height 11
click at [535, 163] on span "**********" at bounding box center [577, 162] width 84 height 8
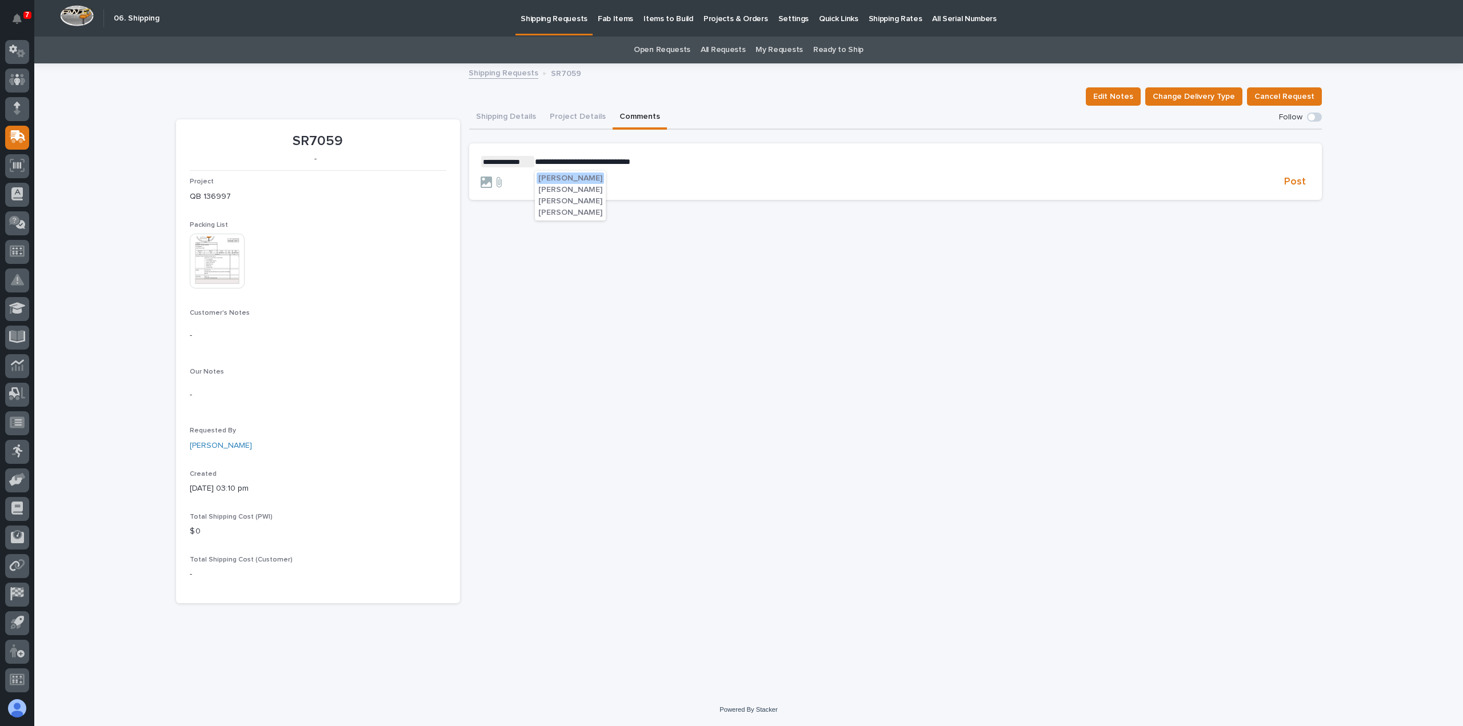
click at [560, 214] on span "[PERSON_NAME]" at bounding box center [570, 213] width 64 height 8
click at [719, 161] on p "**********" at bounding box center [896, 161] width 830 height 11
click at [1297, 182] on span "Post" at bounding box center [1295, 181] width 22 height 13
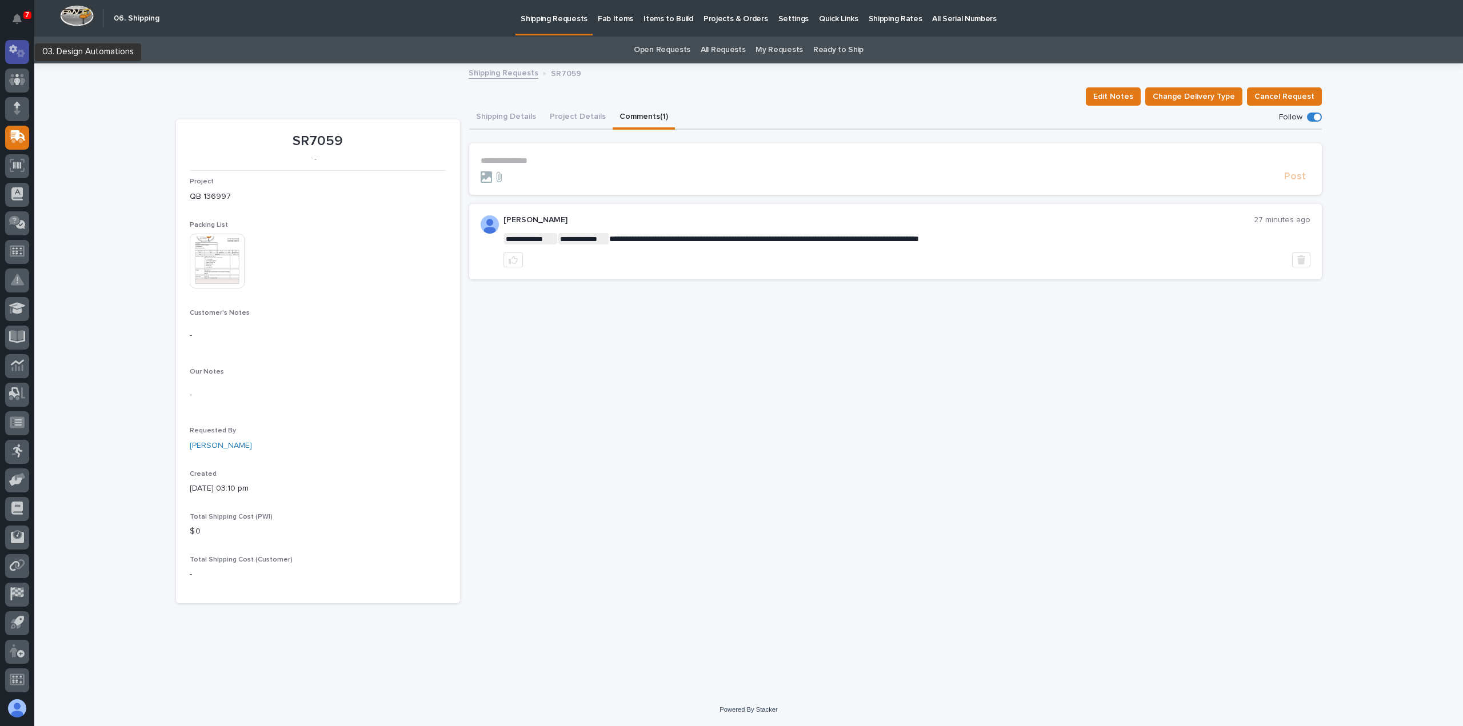
click at [11, 46] on icon at bounding box center [13, 49] width 8 height 9
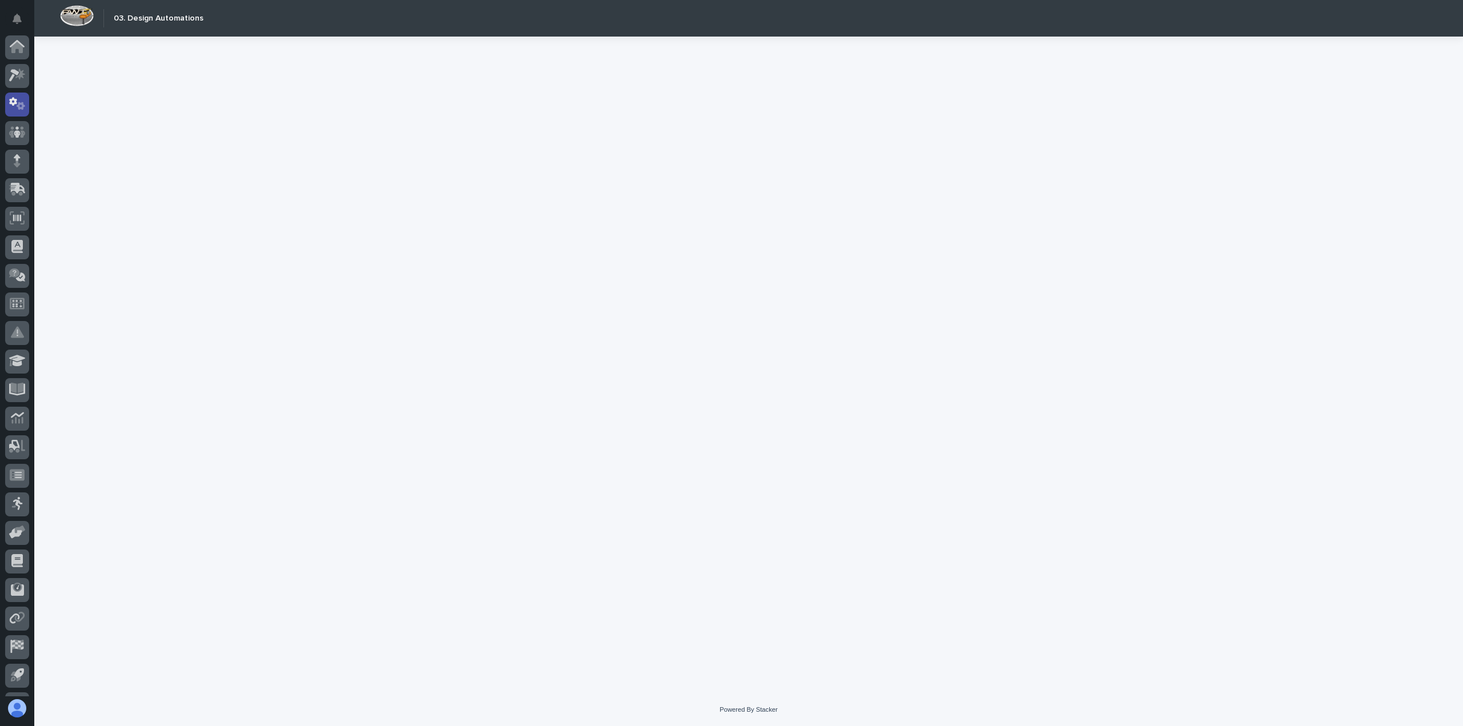
scroll to position [53, 0]
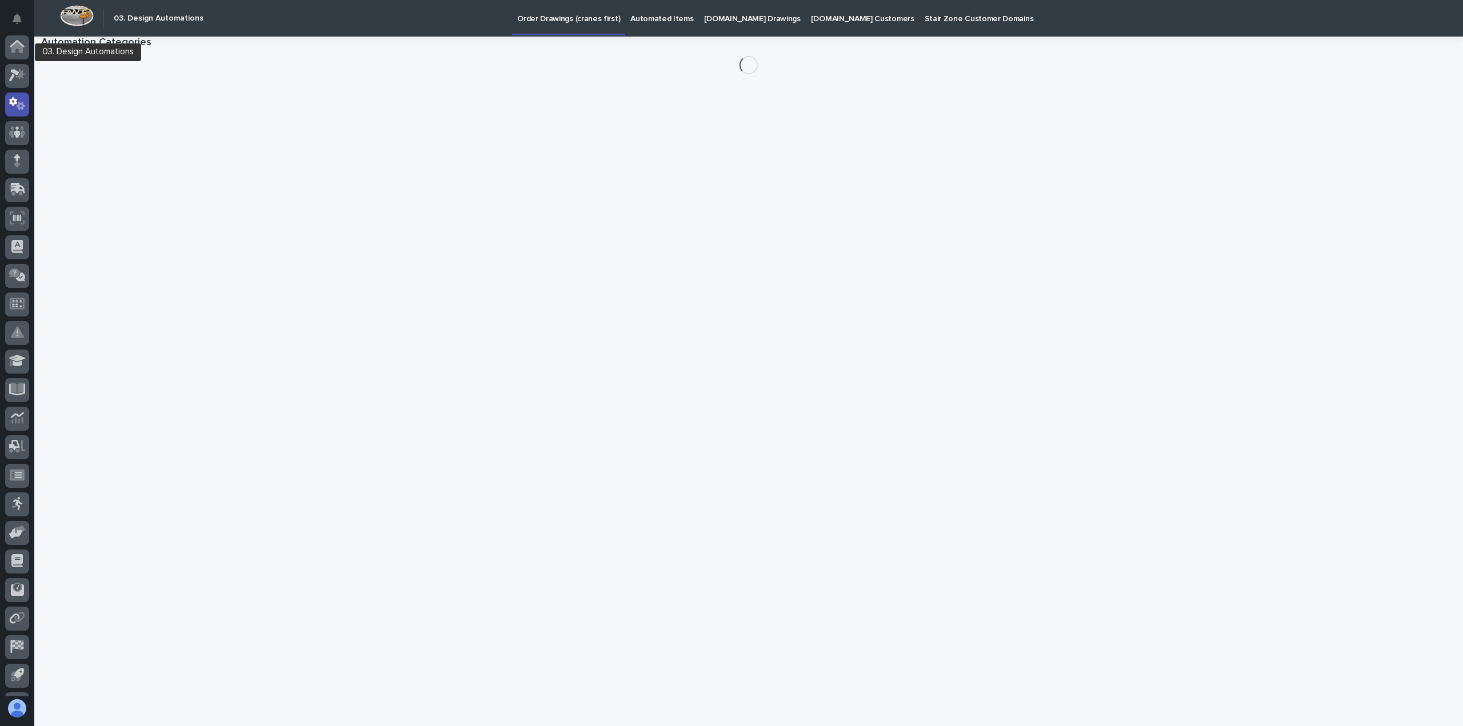
scroll to position [53, 0]
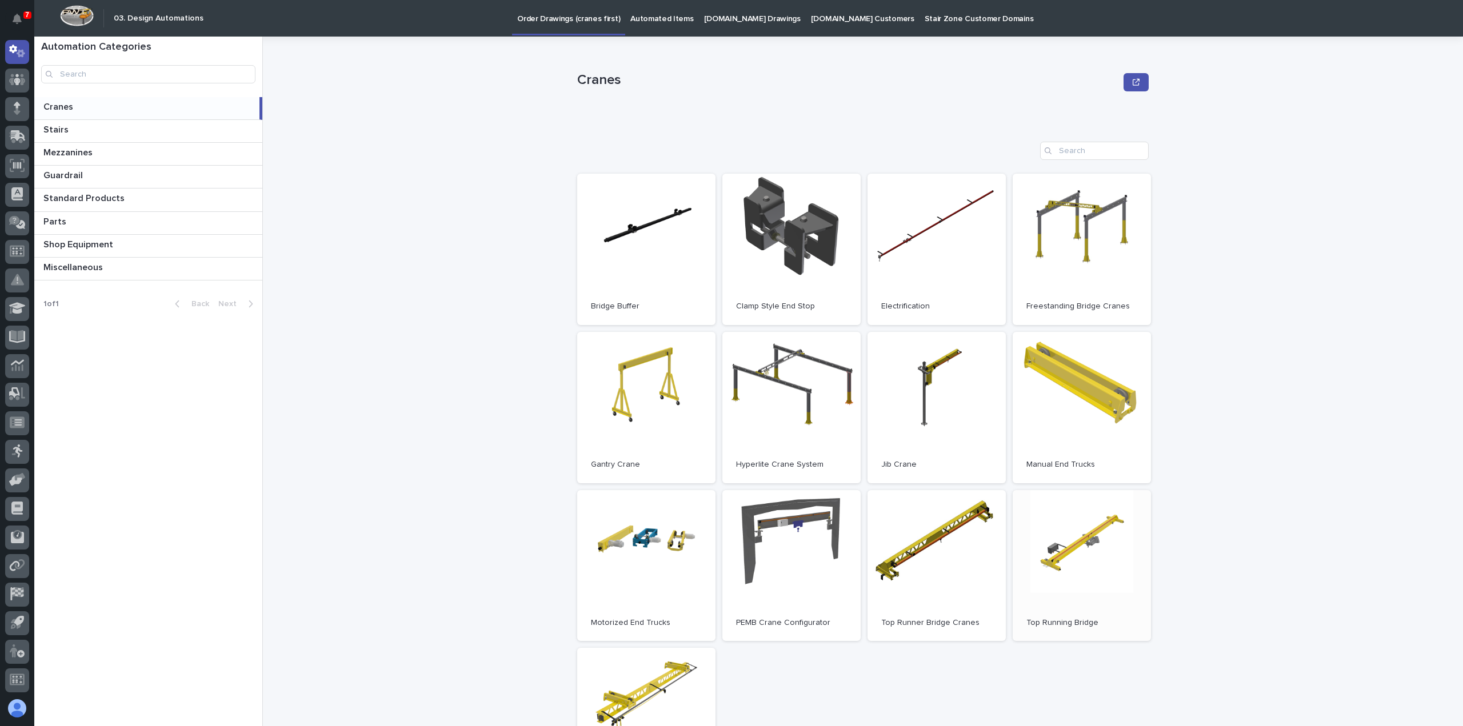
click at [1085, 561] on link "Open" at bounding box center [1082, 565] width 138 height 151
click at [645, 538] on link "Open" at bounding box center [646, 565] width 138 height 151
click at [789, 525] on link "Open" at bounding box center [791, 565] width 138 height 151
